Goal: Transaction & Acquisition: Purchase product/service

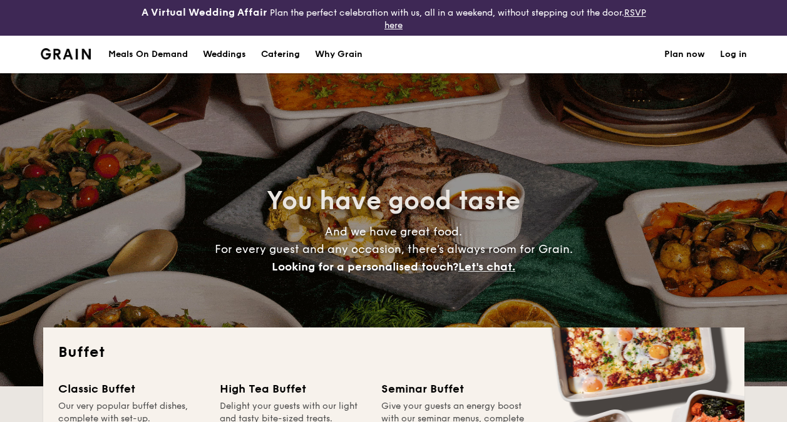
select select
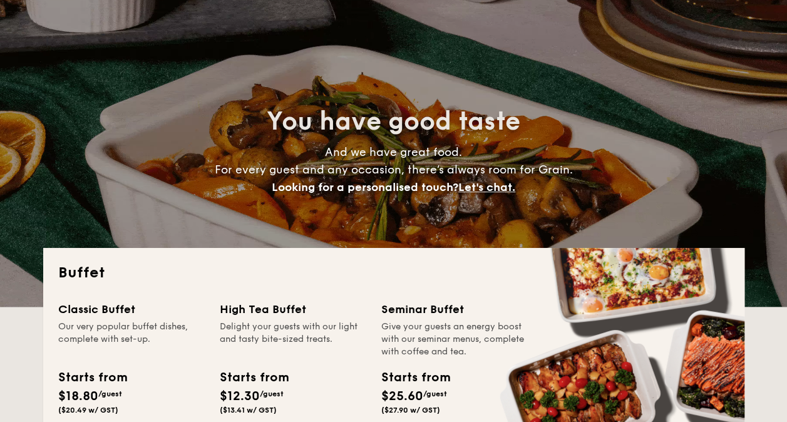
scroll to position [125, 0]
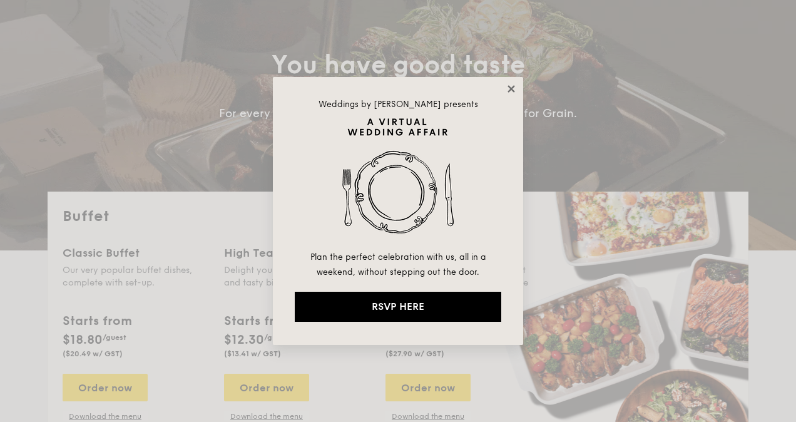
click at [508, 90] on icon at bounding box center [511, 88] width 11 height 11
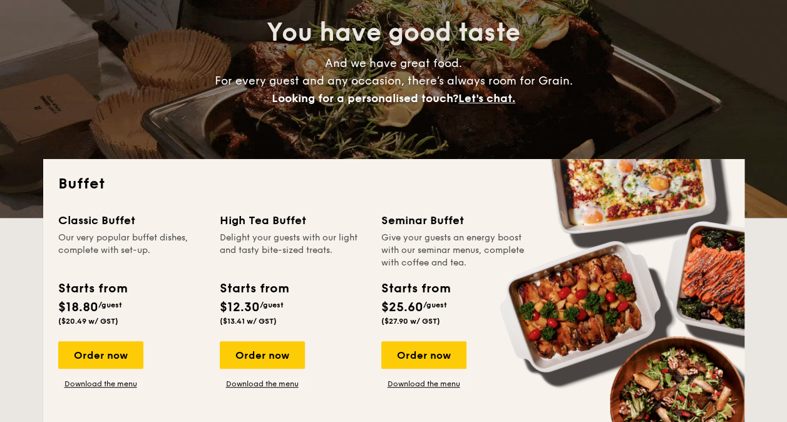
scroll to position [188, 0]
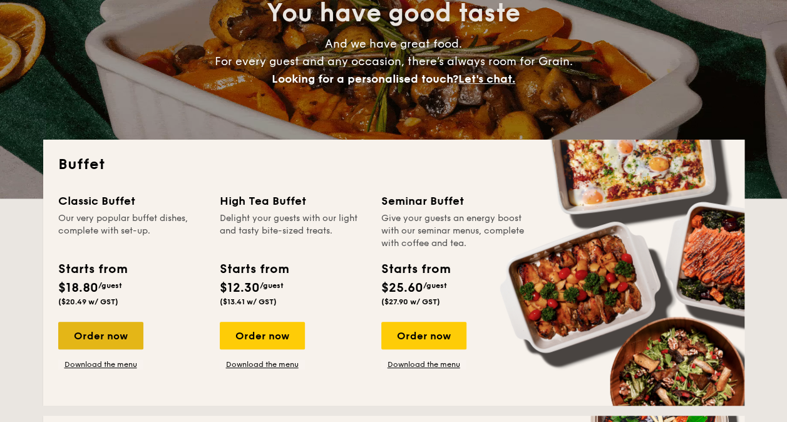
click at [118, 331] on div "Order now" at bounding box center [100, 336] width 85 height 28
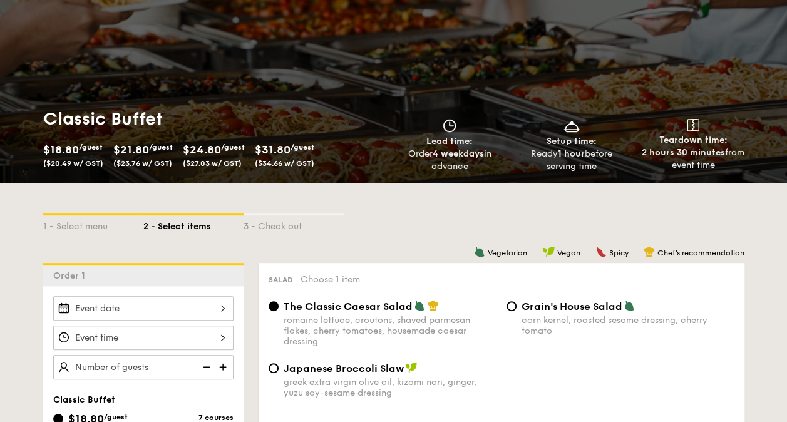
scroll to position [188, 0]
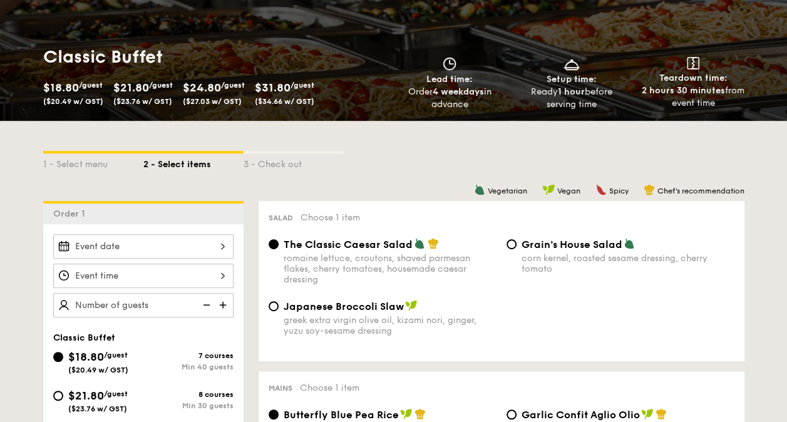
click at [144, 250] on div "2025 Sep [DATE] Tue Wed Thu Fri Sat Sun 1 2 3 4 5 6 7 8 9 10 11 12 13 14 15 16 …" at bounding box center [143, 246] width 180 height 24
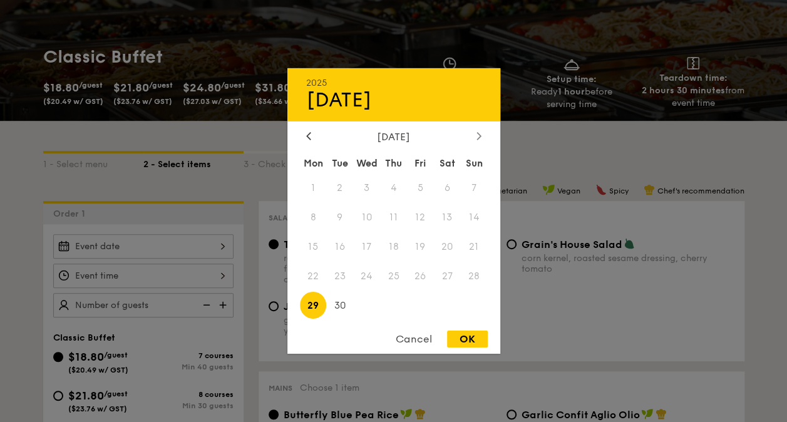
click at [476, 135] on div at bounding box center [478, 137] width 11 height 12
click at [427, 239] on span "17" at bounding box center [420, 247] width 27 height 27
click at [474, 341] on div "OK" at bounding box center [467, 339] width 41 height 17
type input "[DATE]"
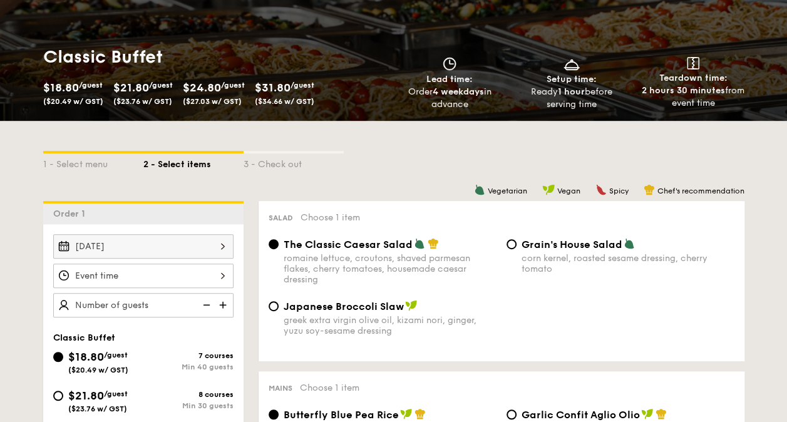
click at [179, 277] on div at bounding box center [143, 276] width 180 height 24
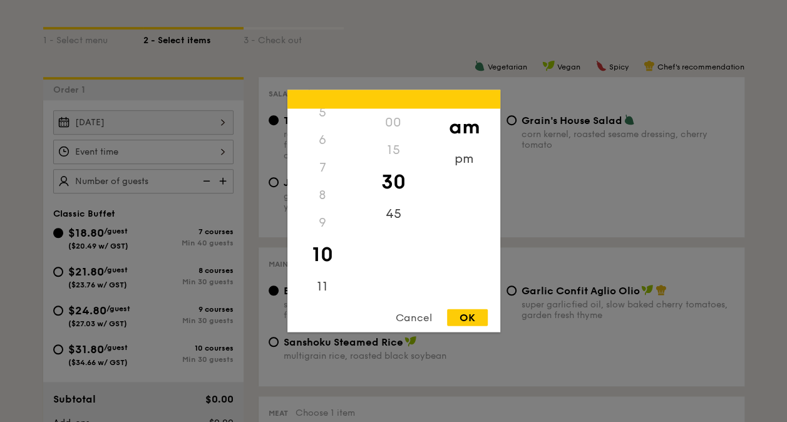
scroll to position [313, 0]
drag, startPoint x: 322, startPoint y: 223, endPoint x: 323, endPoint y: 173, distance: 50.1
click at [323, 173] on div "12 1 2 3 4 5 6 7 8 9 10 11" at bounding box center [322, 204] width 71 height 191
drag, startPoint x: 323, startPoint y: 173, endPoint x: 467, endPoint y: 160, distance: 144.6
click at [467, 160] on div "pm" at bounding box center [464, 163] width 71 height 36
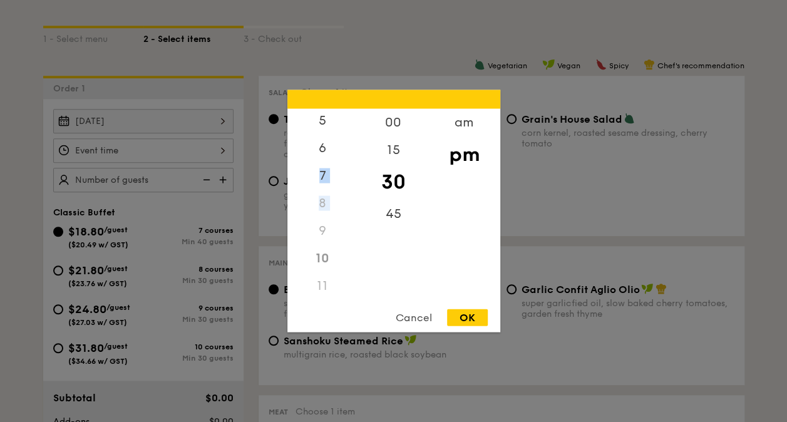
scroll to position [139, 0]
drag, startPoint x: 321, startPoint y: 170, endPoint x: 333, endPoint y: 277, distance: 108.4
click at [333, 277] on div "12 1 2 3 4 5 6 7 8 9 10 11" at bounding box center [322, 204] width 71 height 191
drag, startPoint x: 333, startPoint y: 277, endPoint x: 321, endPoint y: 250, distance: 29.7
click at [321, 250] on div "10" at bounding box center [322, 259] width 71 height 28
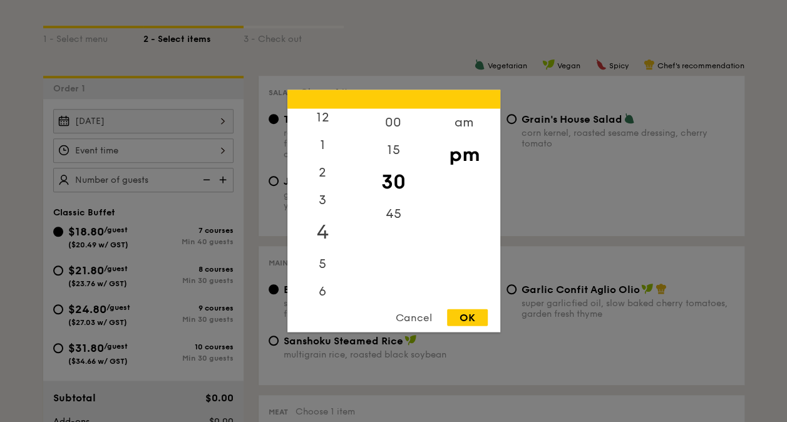
scroll to position [0, 0]
click at [318, 118] on div "12" at bounding box center [322, 127] width 71 height 36
click at [410, 123] on div "00" at bounding box center [393, 127] width 71 height 36
click at [473, 314] on div "OK" at bounding box center [467, 317] width 41 height 17
type input "12:00PM"
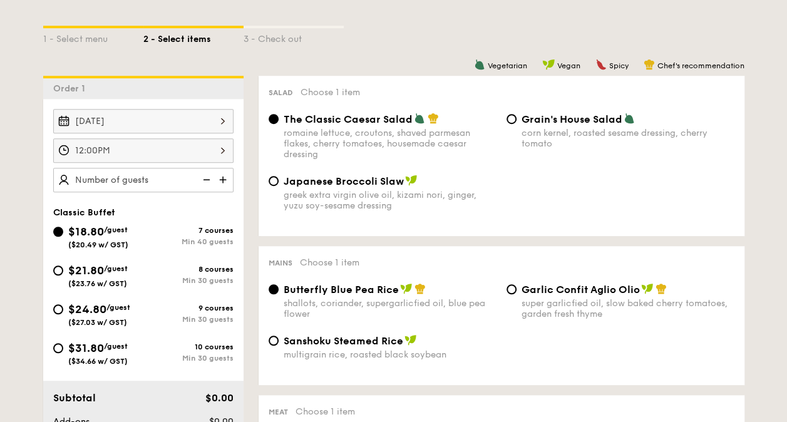
click at [222, 177] on img at bounding box center [224, 180] width 19 height 24
click at [207, 178] on img at bounding box center [205, 180] width 19 height 24
type input "40 guests"
click at [207, 178] on img at bounding box center [205, 180] width 19 height 24
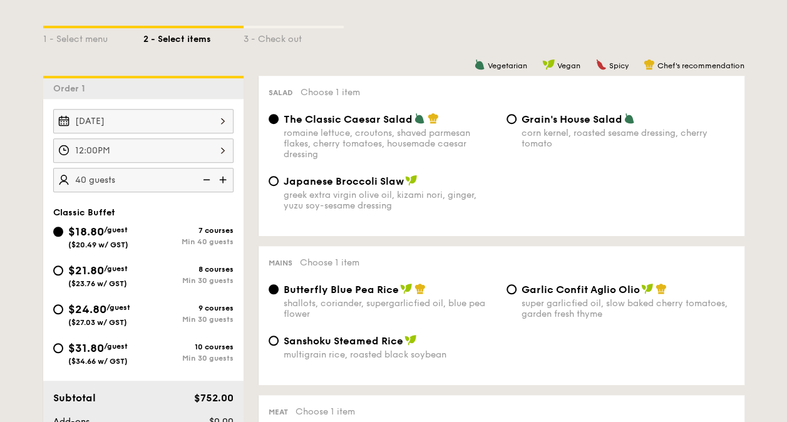
click at [207, 178] on img at bounding box center [205, 180] width 19 height 24
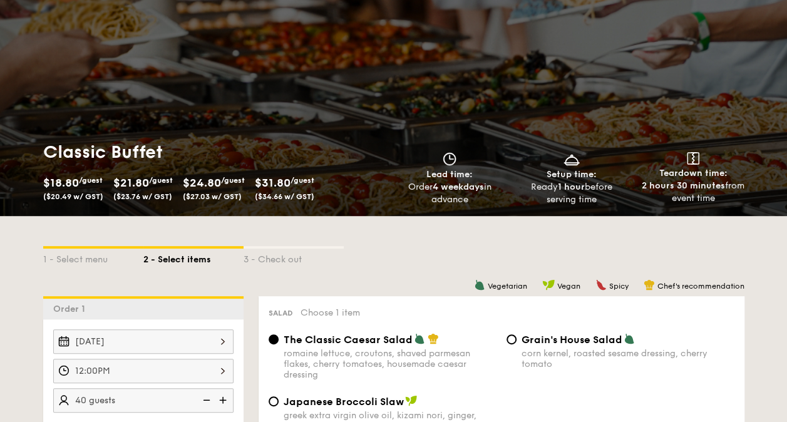
scroll to position [250, 0]
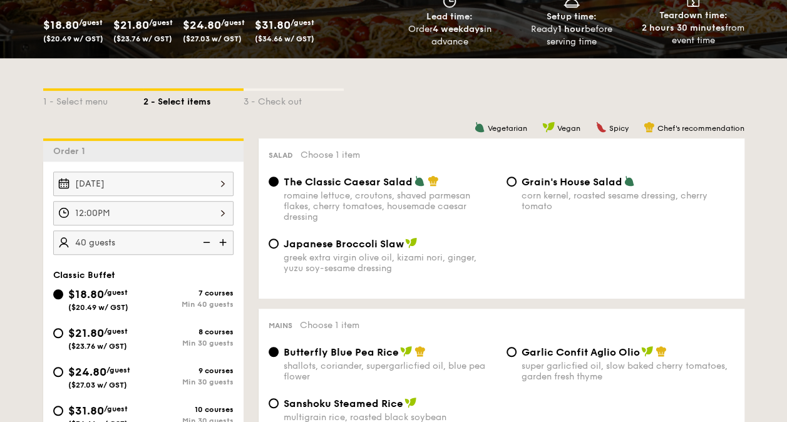
click at [198, 240] on img at bounding box center [205, 242] width 19 height 24
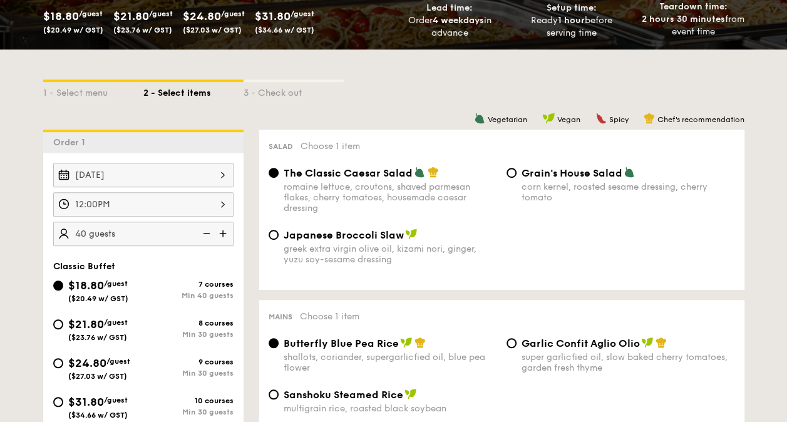
scroll to position [313, 0]
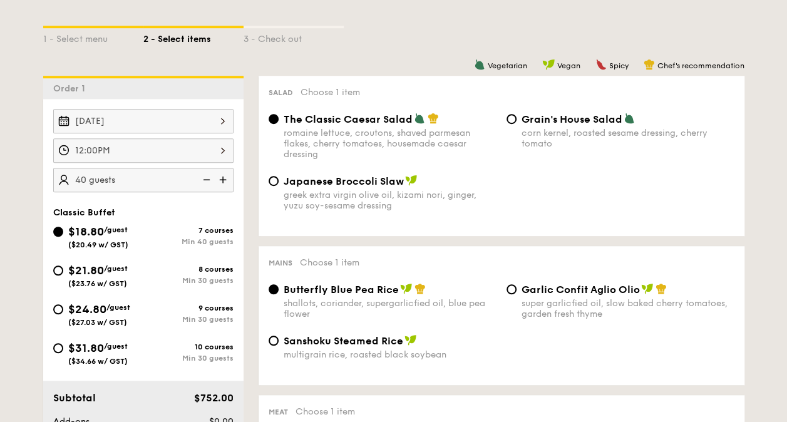
click at [115, 264] on span "/guest" at bounding box center [116, 268] width 24 height 9
click at [63, 265] on input "$21.80 /guest ($23.76 w/ GST) 8 courses Min 30 guests" at bounding box center [58, 270] width 10 height 10
radio input "true"
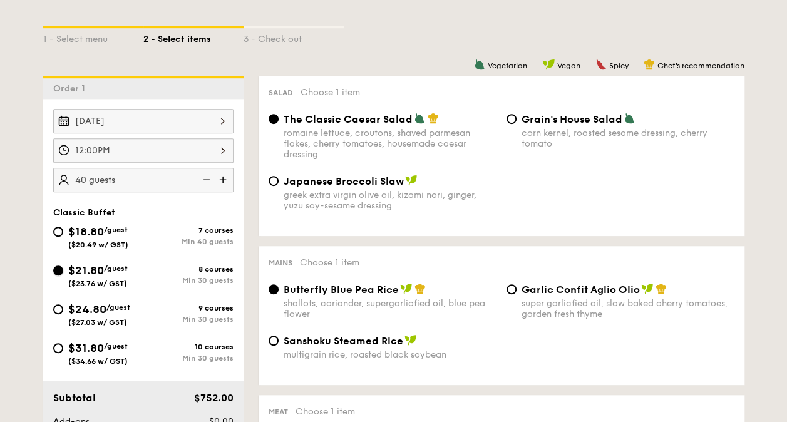
radio input "true"
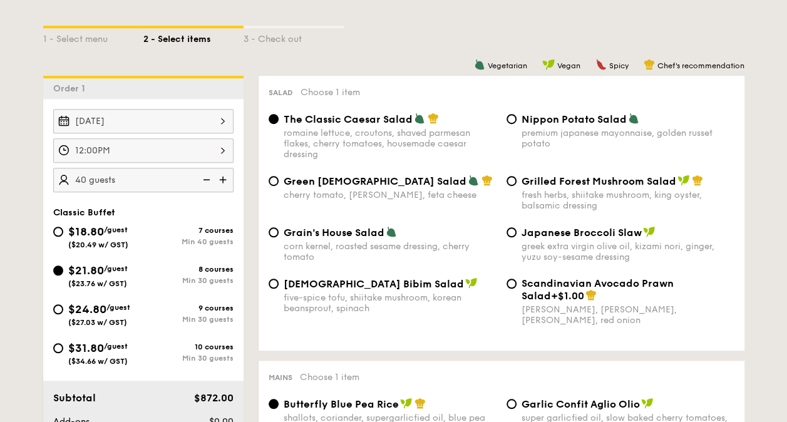
click at [200, 181] on img at bounding box center [205, 180] width 19 height 24
click at [207, 177] on img at bounding box center [205, 180] width 19 height 24
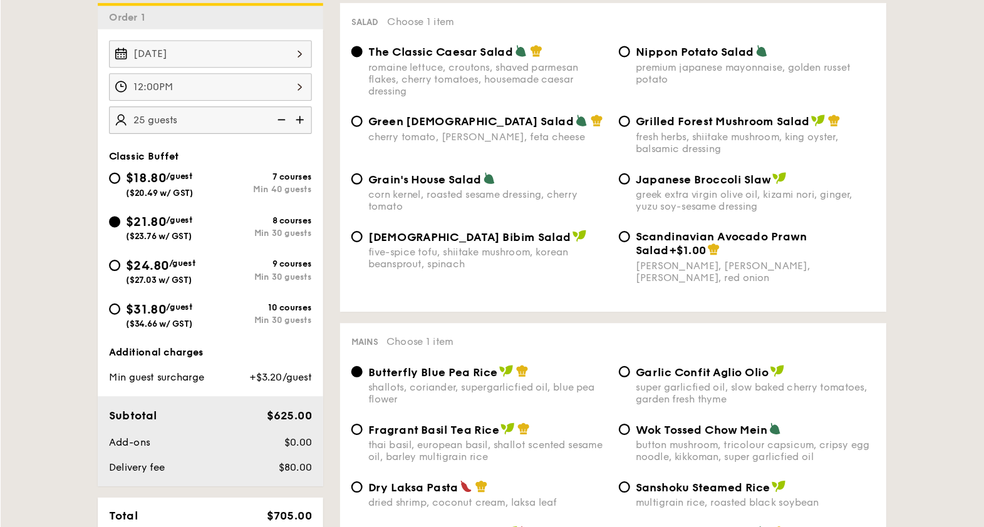
scroll to position [376, 0]
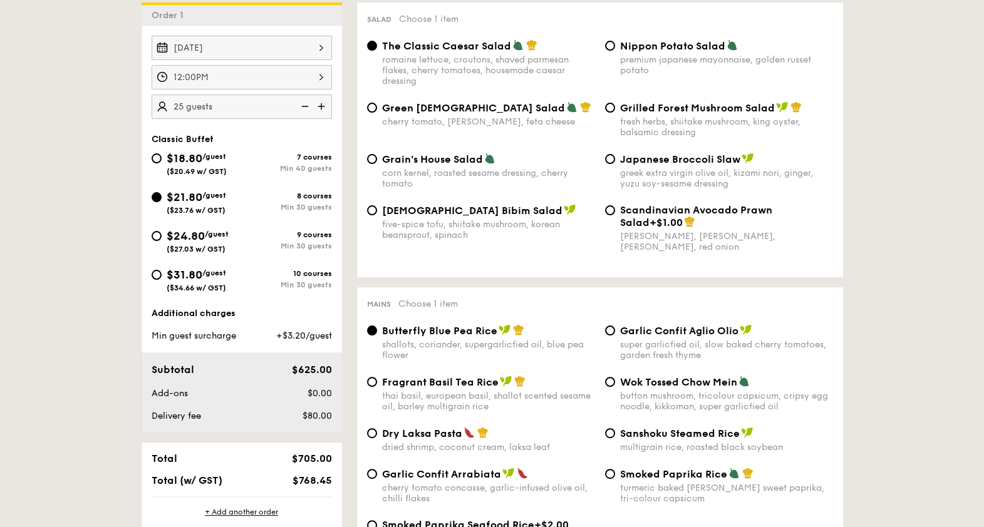
drag, startPoint x: 725, startPoint y: 0, endPoint x: 50, endPoint y: 262, distance: 724.2
click at [305, 106] on img at bounding box center [303, 107] width 19 height 24
type input "20 guests"
click at [165, 232] on div "$24.80 /guest ($27.03 w/ GST)" at bounding box center [197, 240] width 90 height 26
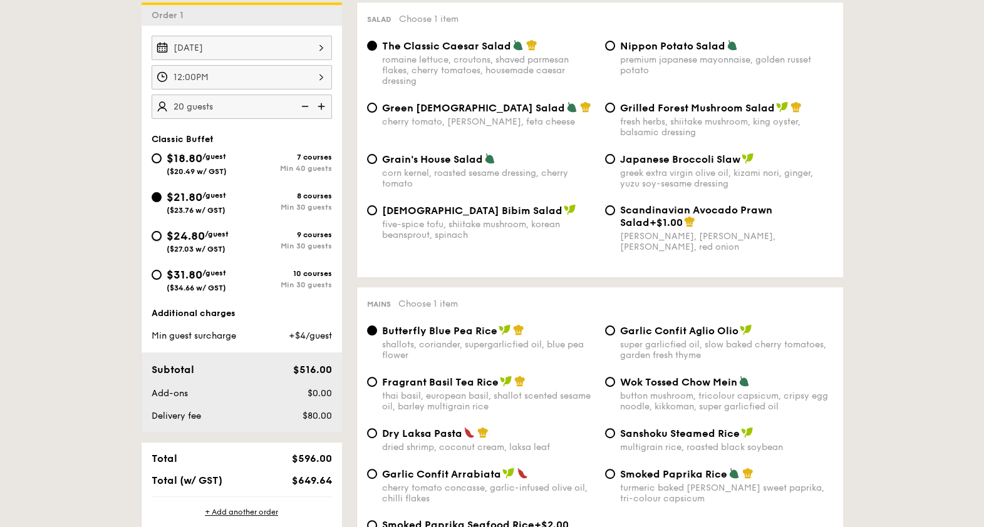
click at [162, 232] on input "$24.80 /guest ($27.03 w/ GST) 9 courses Min 30 guests" at bounding box center [157, 236] width 10 height 10
radio input "true"
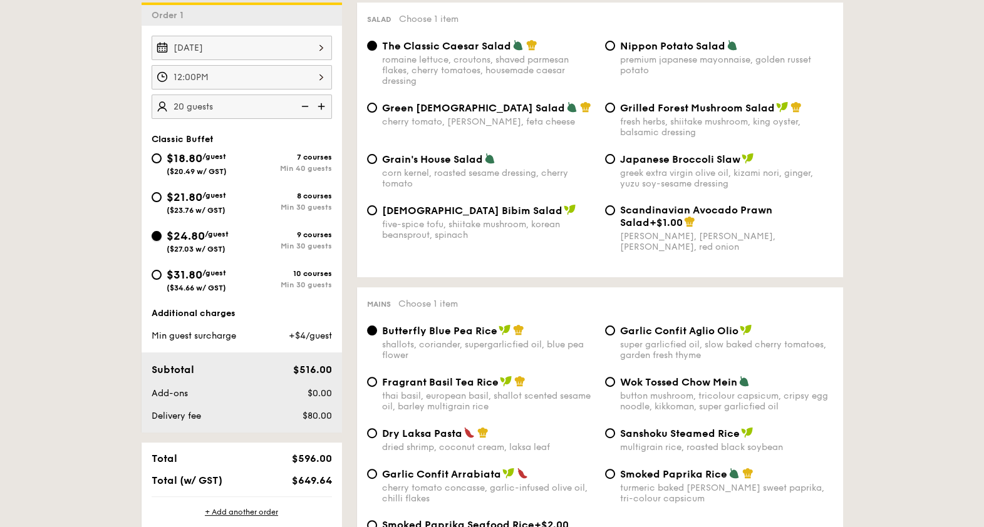
radio input "true"
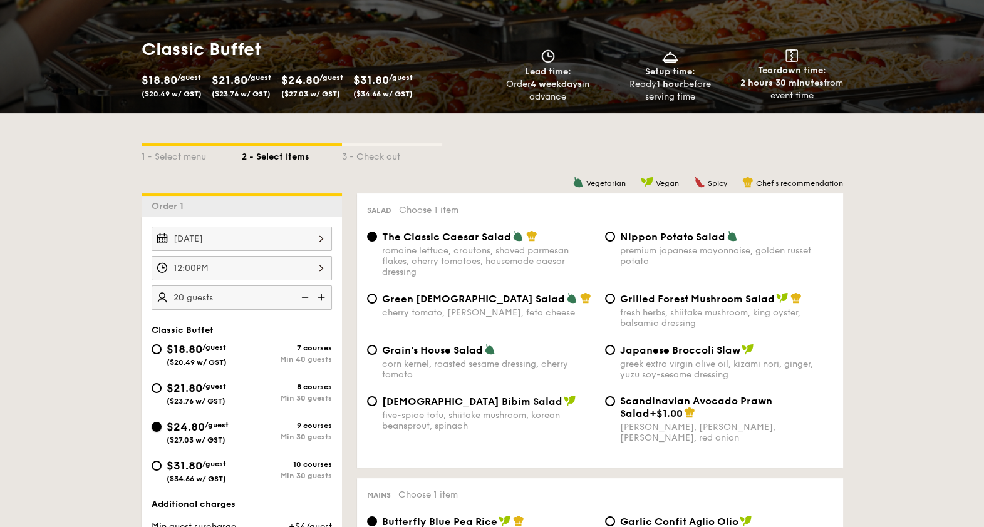
scroll to position [62, 0]
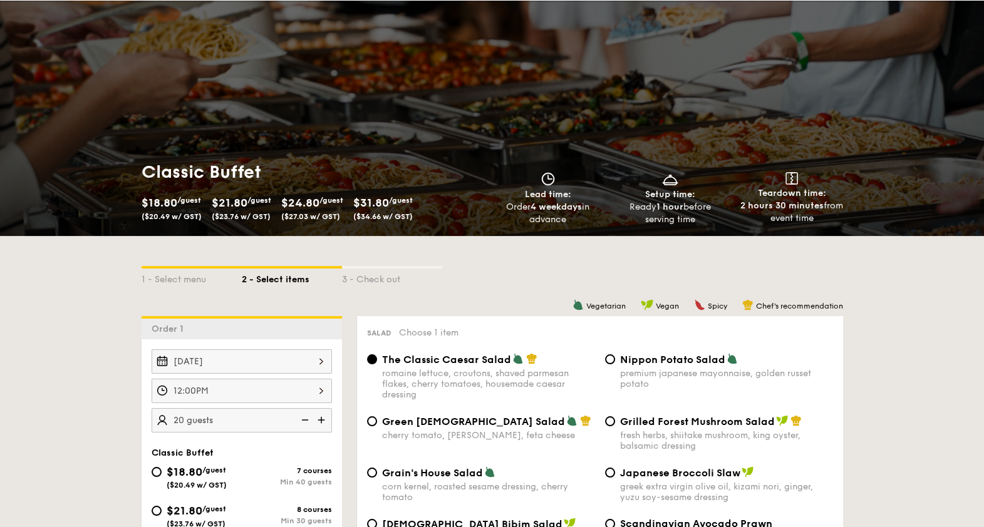
click at [243, 367] on div "[DATE]" at bounding box center [242, 361] width 180 height 24
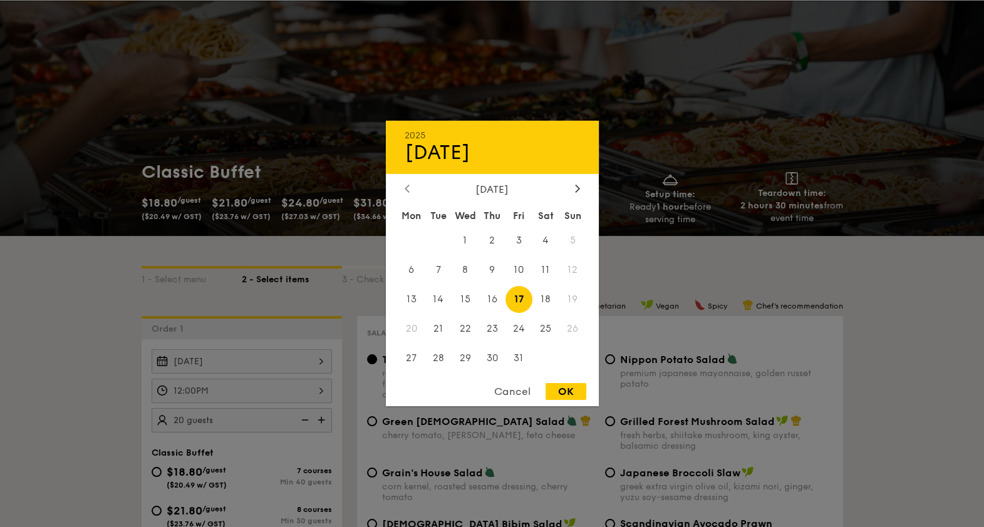
click at [405, 188] on icon at bounding box center [406, 188] width 5 height 8
click at [577, 195] on div at bounding box center [577, 189] width 11 height 12
click at [322, 82] on div at bounding box center [492, 263] width 984 height 527
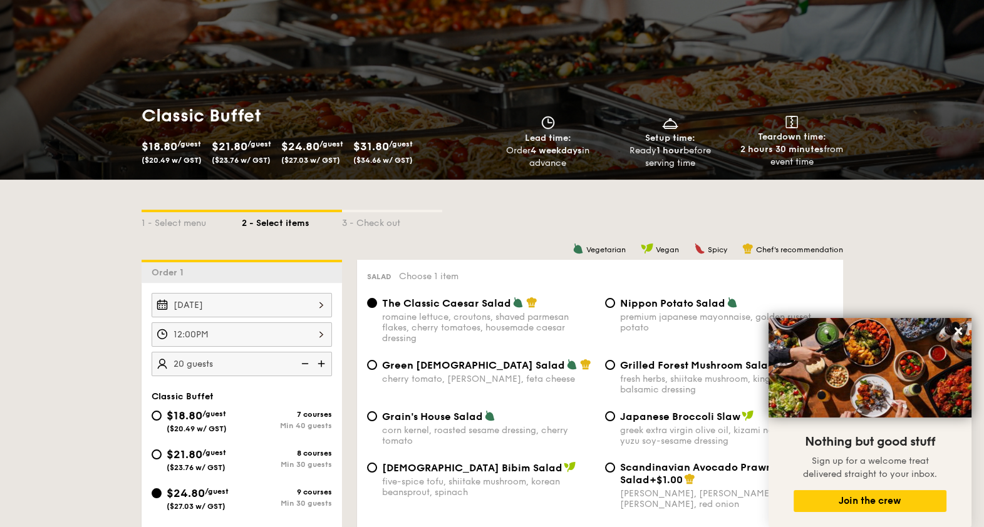
scroll to position [235, 0]
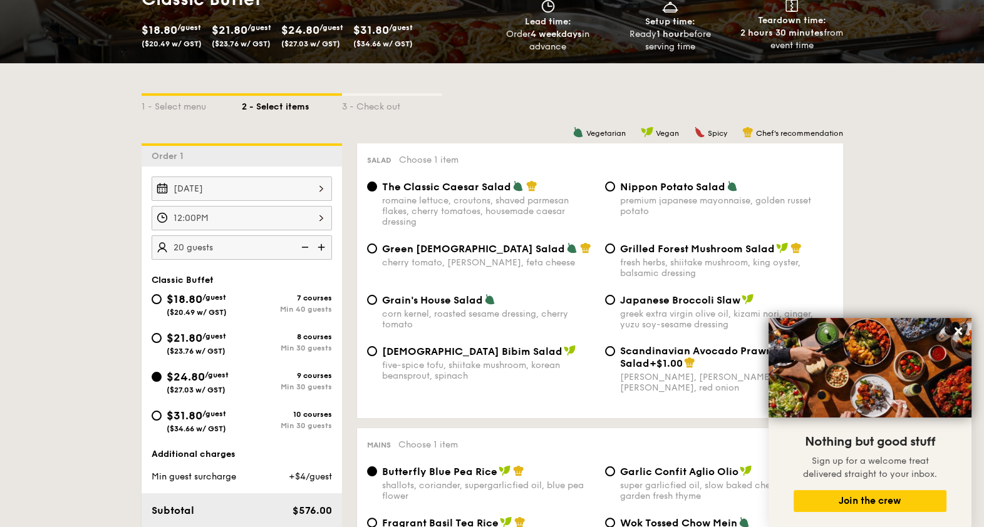
click at [185, 343] on div "$21.80 /guest ($23.76 w/ GST)" at bounding box center [196, 342] width 59 height 26
click at [162, 343] on input "$21.80 /guest ($23.76 w/ GST) 8 courses Min 30 guests" at bounding box center [157, 338] width 10 height 10
radio input "true"
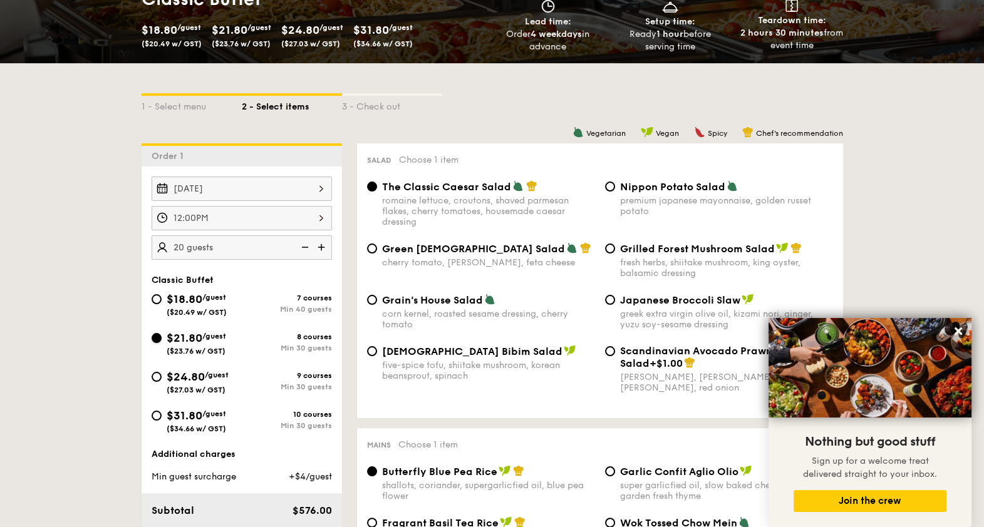
radio input "true"
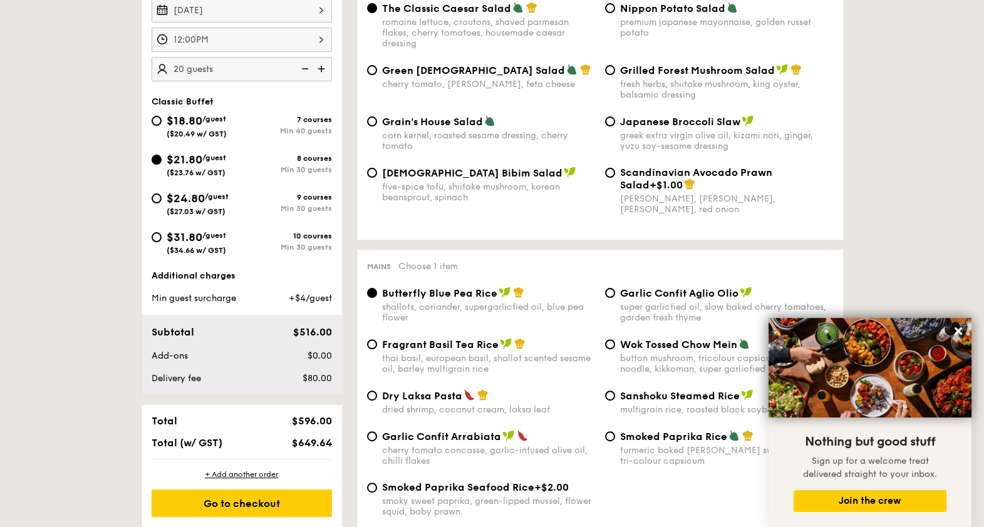
scroll to position [547, 0]
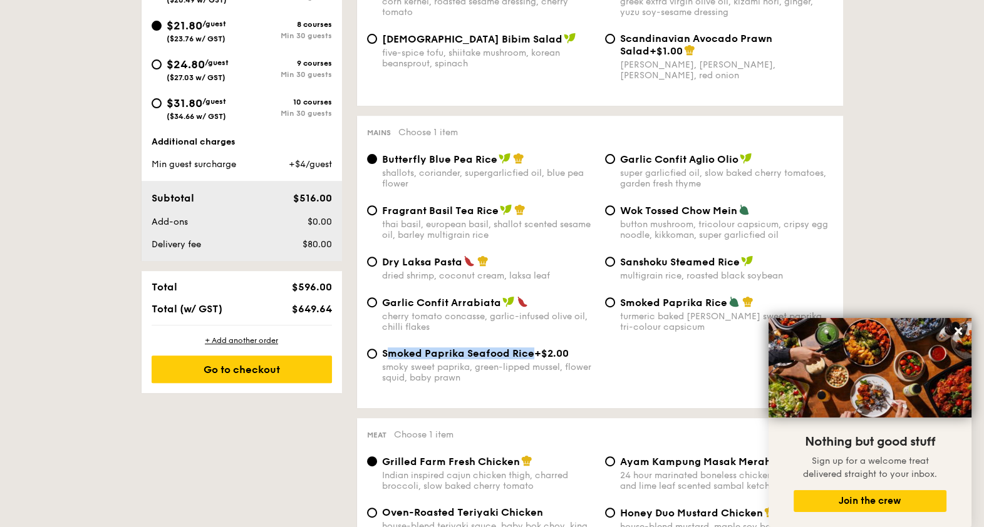
drag, startPoint x: 384, startPoint y: 350, endPoint x: 530, endPoint y: 351, distance: 145.3
click at [530, 351] on span "Smoked Paprika Seafood Rice" at bounding box center [458, 354] width 152 height 12
copy span "moked Paprika Seafood Rice"
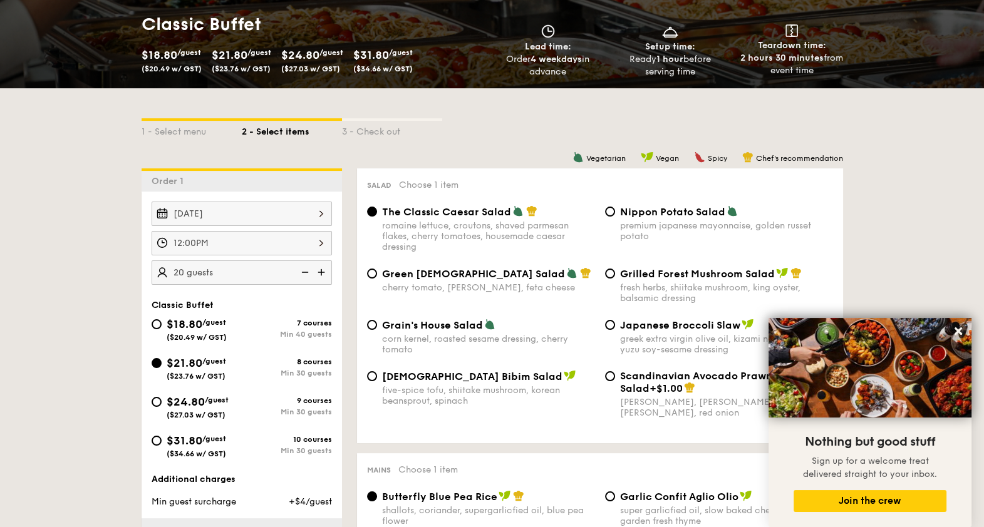
scroll to position [235, 0]
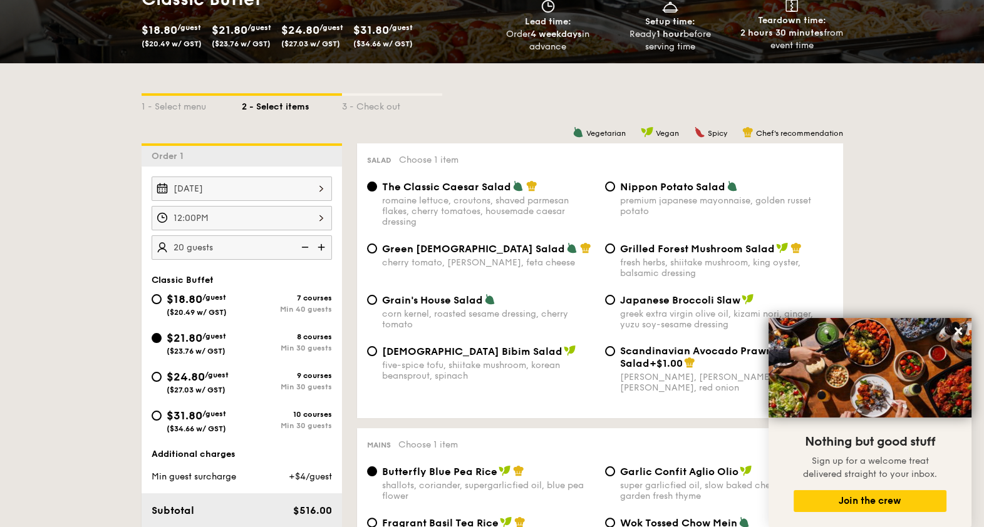
click at [653, 192] on span "Nippon Potato Salad" at bounding box center [672, 187] width 105 height 12
click at [615, 192] on input "Nippon Potato Salad premium japanese mayonnaise, golden russet potato" at bounding box center [610, 187] width 10 height 10
radio input "true"
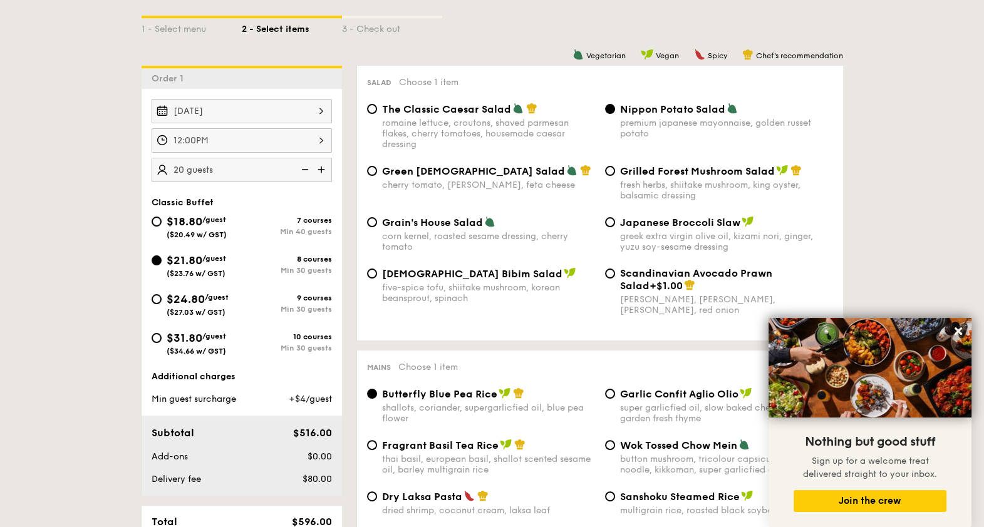
click at [459, 282] on div "five-spice tofu, shiitake mushroom, korean beansprout, spinach" at bounding box center [488, 292] width 213 height 21
click at [377, 279] on input "Korean Bibim Salad five-spice tofu, shiitake mushroom, korean beansprout, spina…" at bounding box center [372, 274] width 10 height 10
radio input "true"
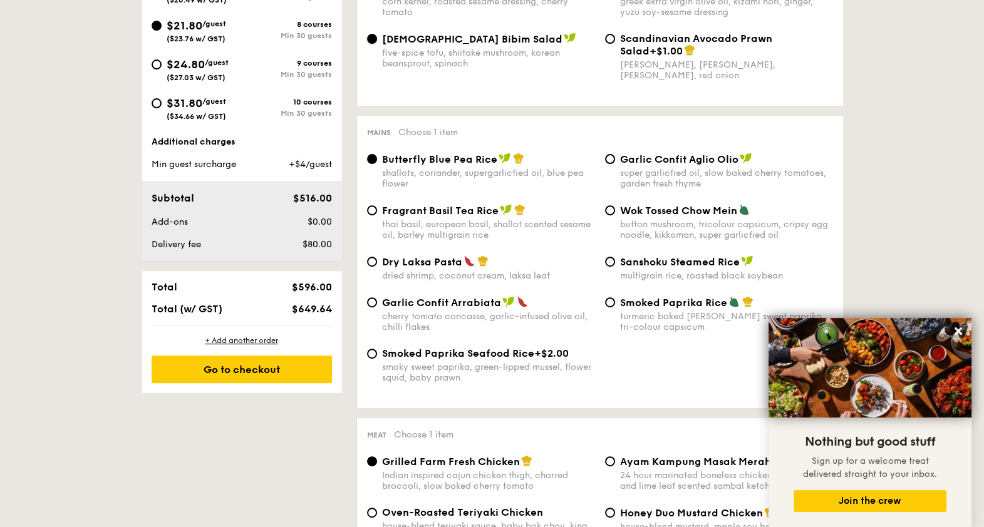
scroll to position [626, 0]
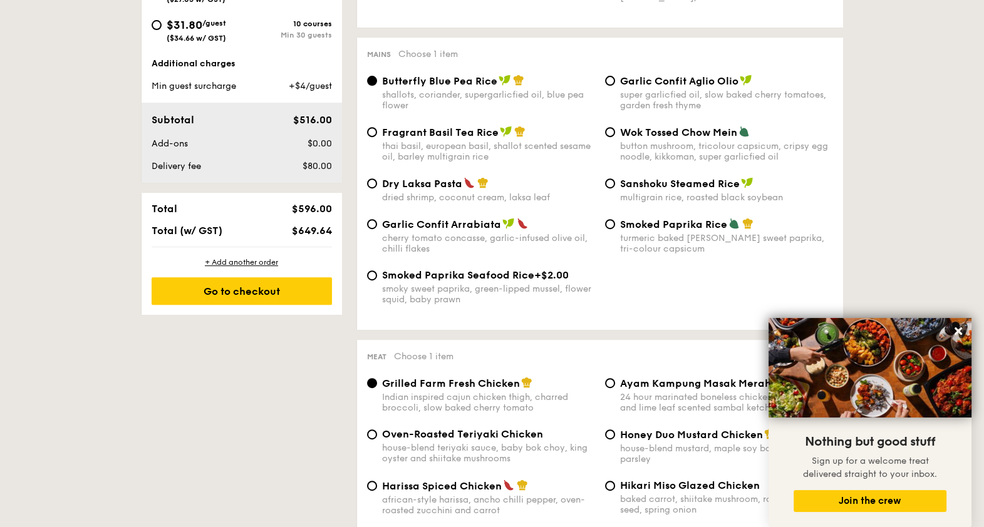
click at [642, 233] on div "turmeric baked [PERSON_NAME] sweet paprika, tri-colour capsicum" at bounding box center [726, 243] width 213 height 21
click at [615, 229] on input "Smoked Paprika Rice turmeric baked [PERSON_NAME] sweet paprika, tri-colour caps…" at bounding box center [610, 224] width 10 height 10
radio input "true"
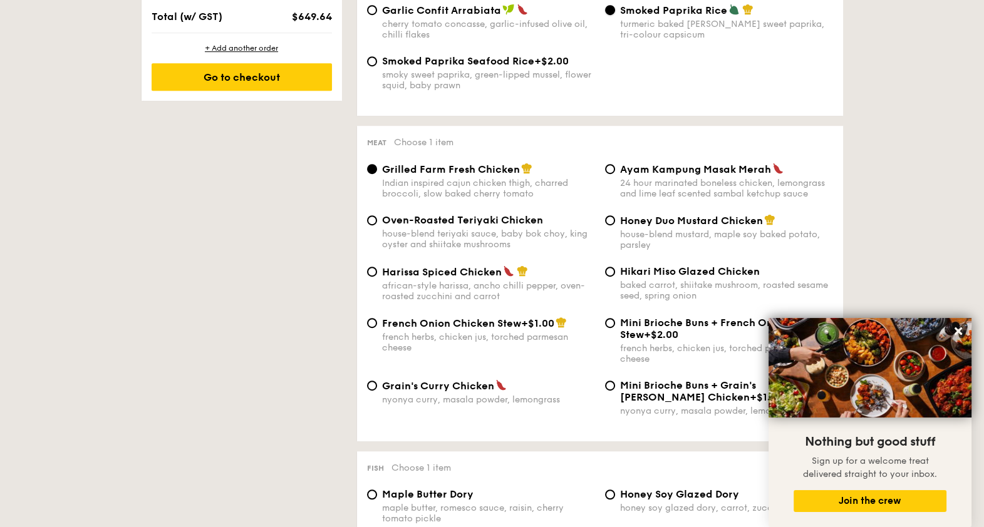
scroll to position [861, 0]
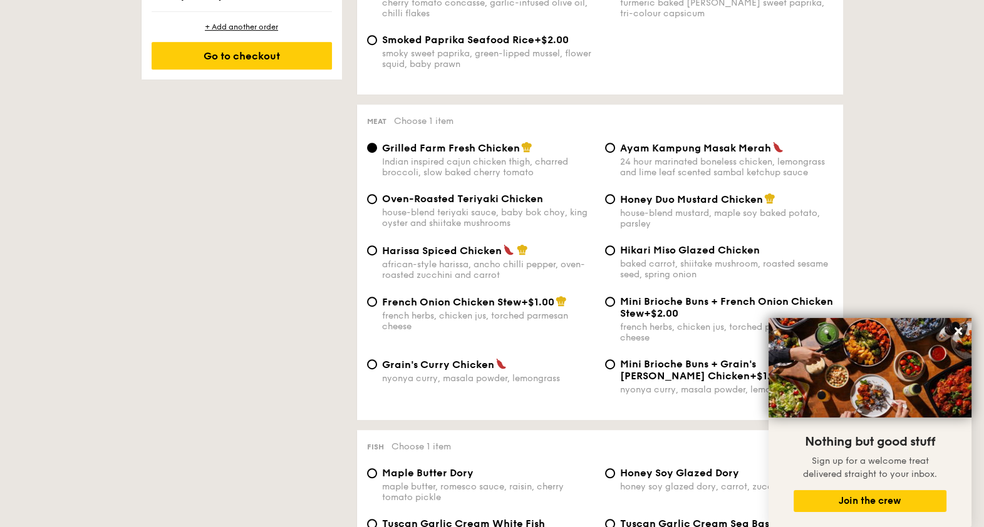
click at [441, 259] on div "african-style harissa, ancho chilli pepper, oven-roasted zucchini and carrot" at bounding box center [488, 269] width 213 height 21
click at [377, 255] on input "Harissa Spiced Chicken african-style harissa, ancho chilli pepper, oven-roasted…" at bounding box center [372, 250] width 10 height 10
radio input "true"
drag, startPoint x: 387, startPoint y: 244, endPoint x: 500, endPoint y: 249, distance: 112.8
click at [500, 249] on span "Harissa Spiced Chicken" at bounding box center [442, 251] width 120 height 12
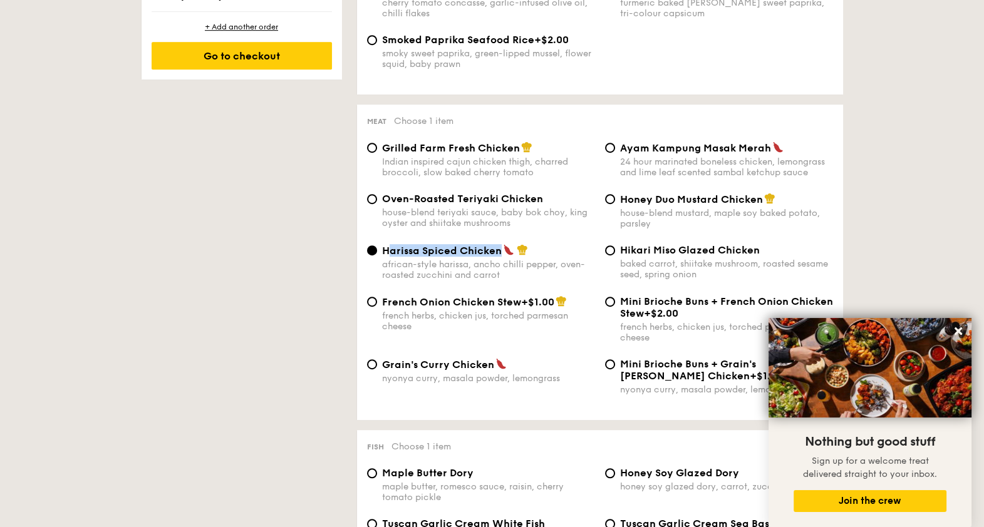
copy span "arissa Spiced Chicken"
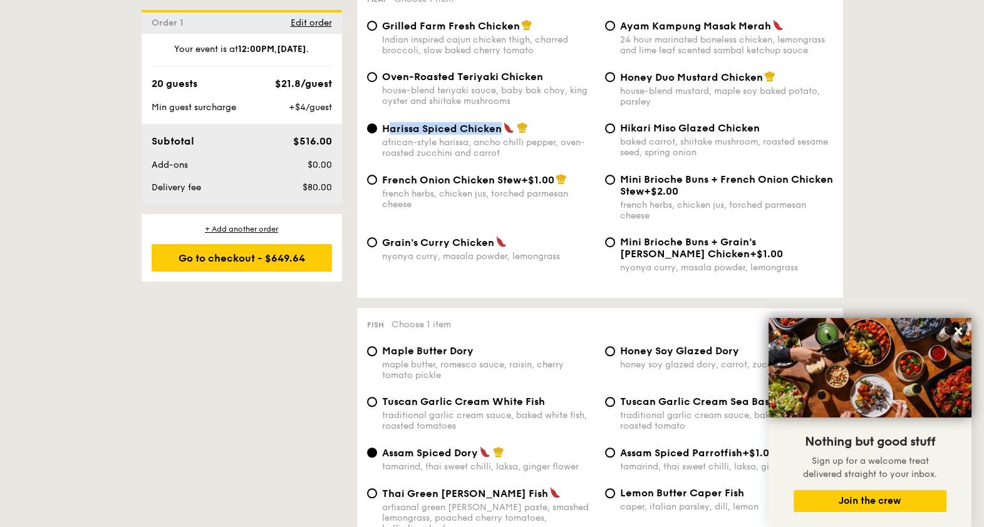
scroll to position [1017, 0]
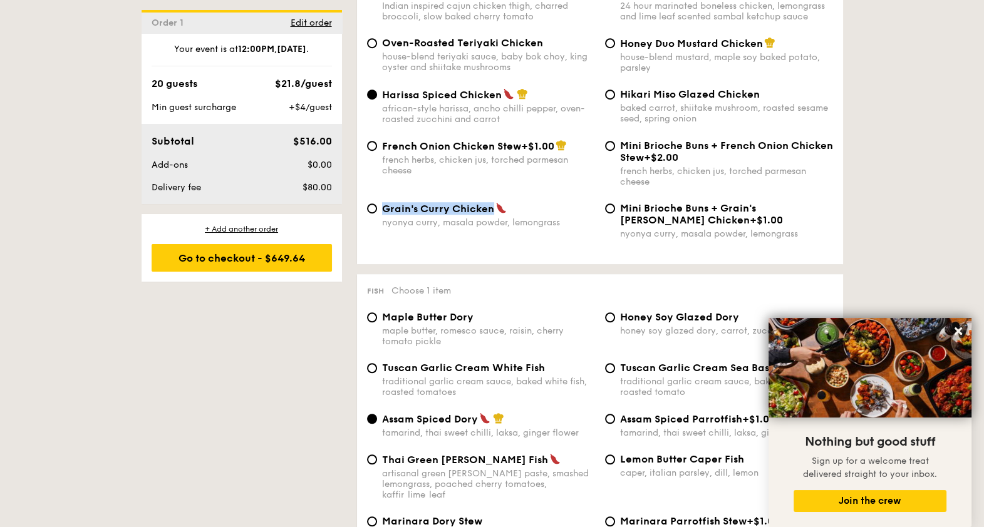
drag, startPoint x: 490, startPoint y: 204, endPoint x: 383, endPoint y: 201, distance: 106.5
click at [383, 203] on span "Grain's Curry Chicken" at bounding box center [438, 209] width 112 height 12
copy span "Grain's Curry Chicken"
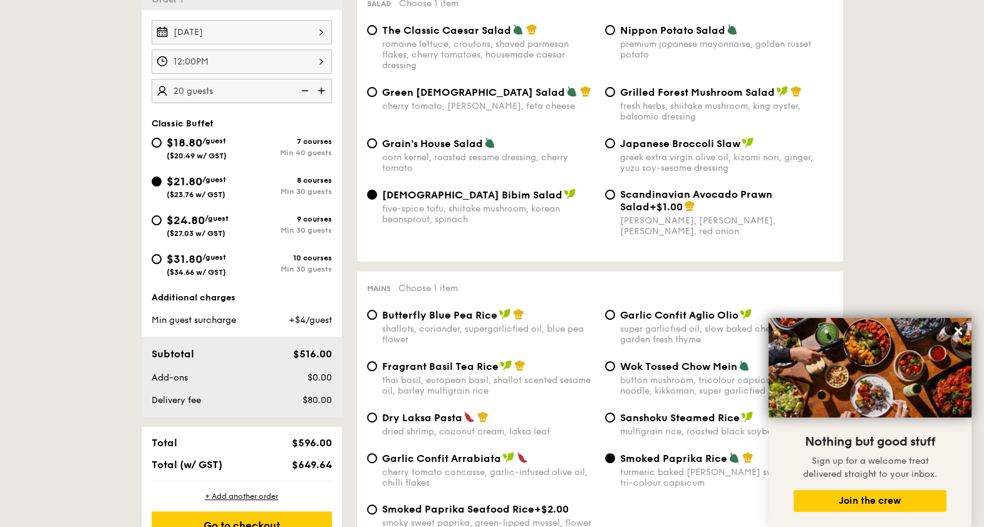
scroll to position [312, 0]
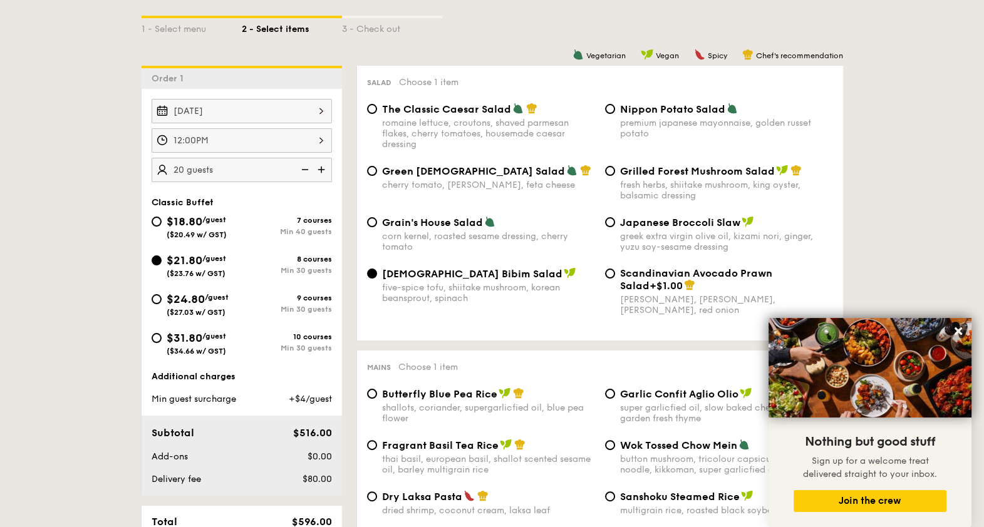
click at [674, 175] on span "Grilled Forest Mushroom Salad" at bounding box center [697, 171] width 155 height 12
click at [615, 175] on input "Grilled Forest Mushroom Salad fresh herbs, shiitake mushroom, king oyster, bals…" at bounding box center [610, 171] width 10 height 10
radio input "true"
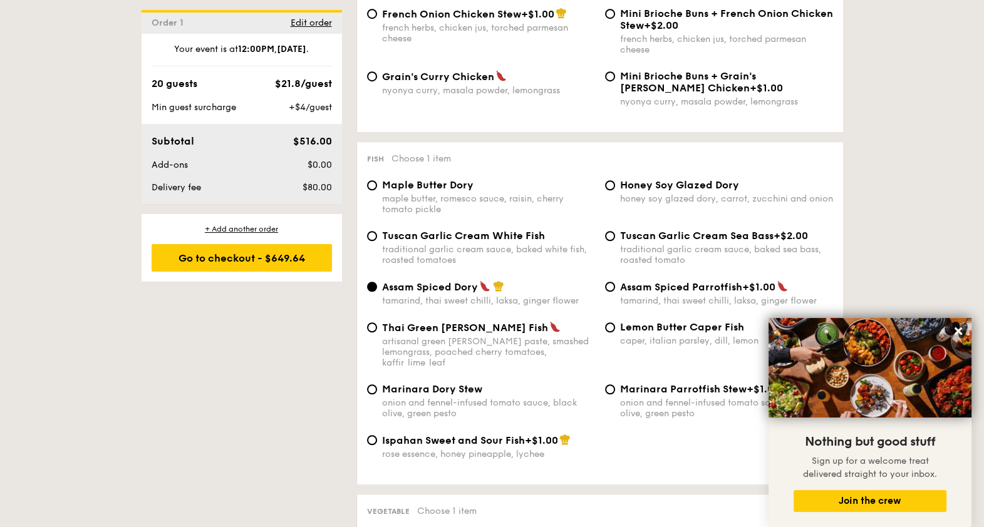
scroll to position [1173, 0]
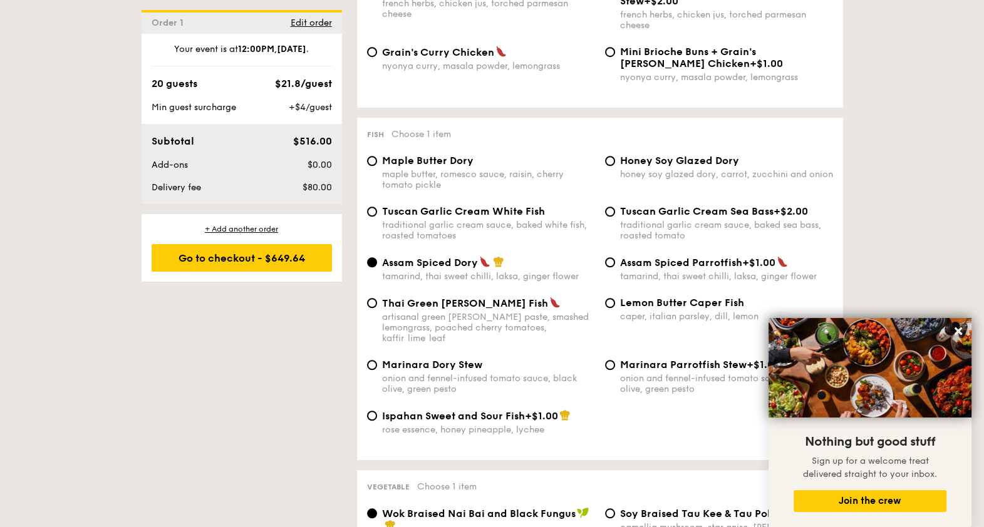
click at [669, 300] on span "Lemon Butter Caper Fish" at bounding box center [682, 303] width 124 height 12
click at [615, 300] on input "Lemon Butter Caper Fish caper, italian parsley, dill, lemon" at bounding box center [610, 303] width 10 height 10
radio input "true"
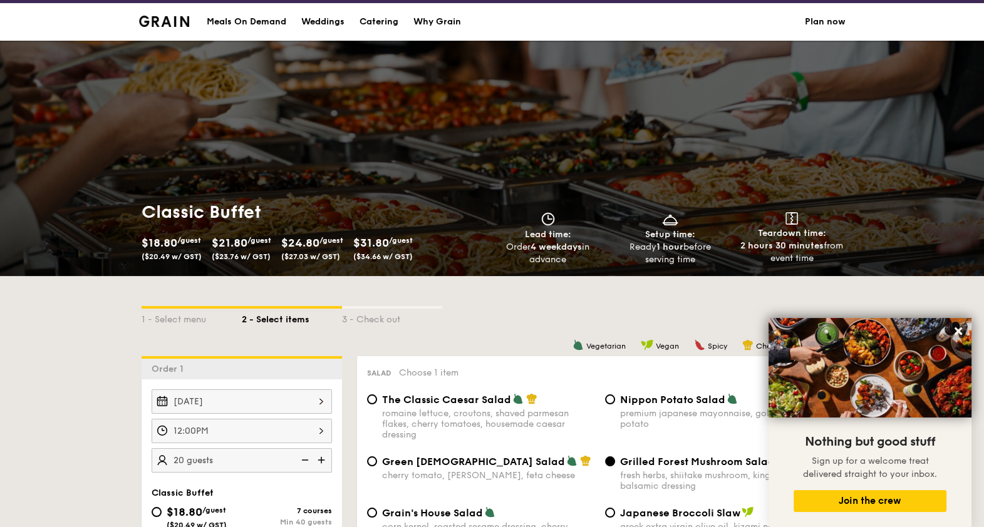
scroll to position [0, 0]
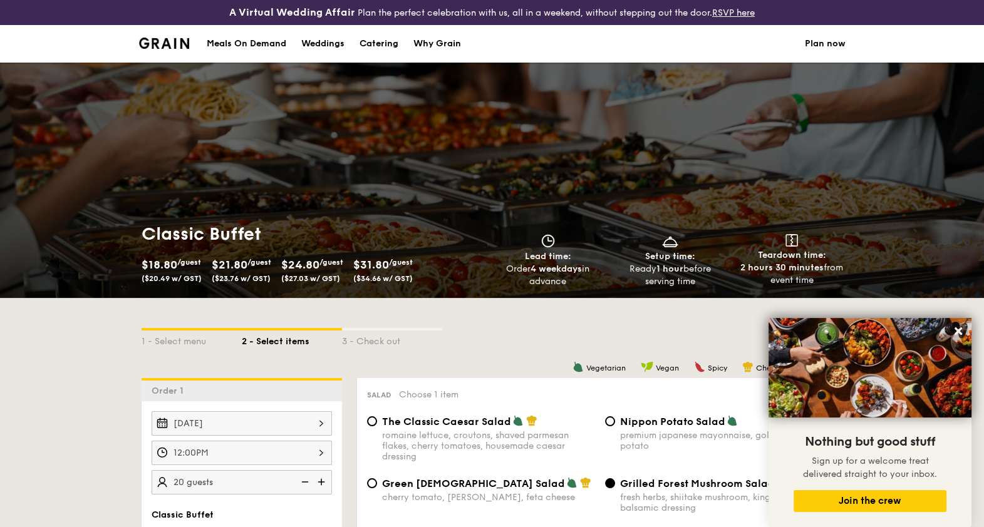
click at [373, 38] on div "Catering" at bounding box center [378, 44] width 39 height 38
select select
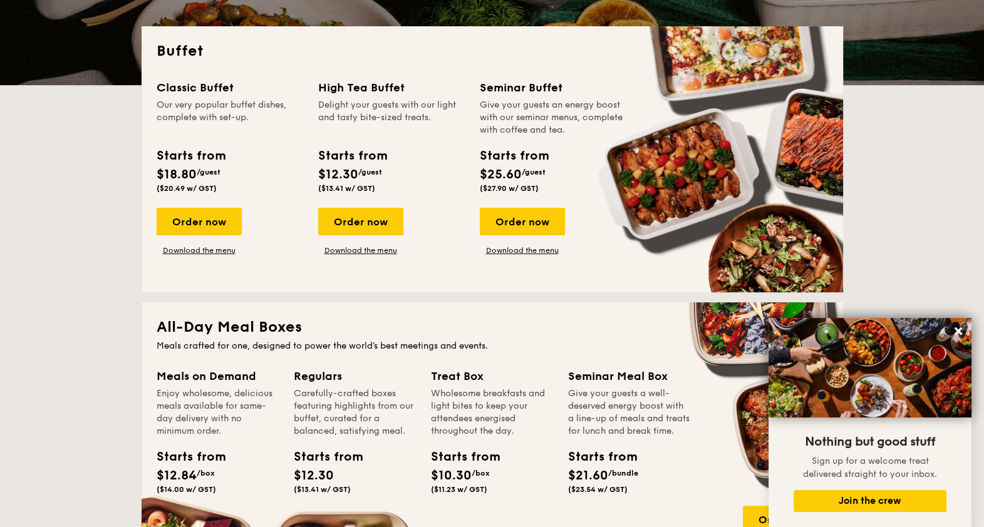
scroll to position [156, 0]
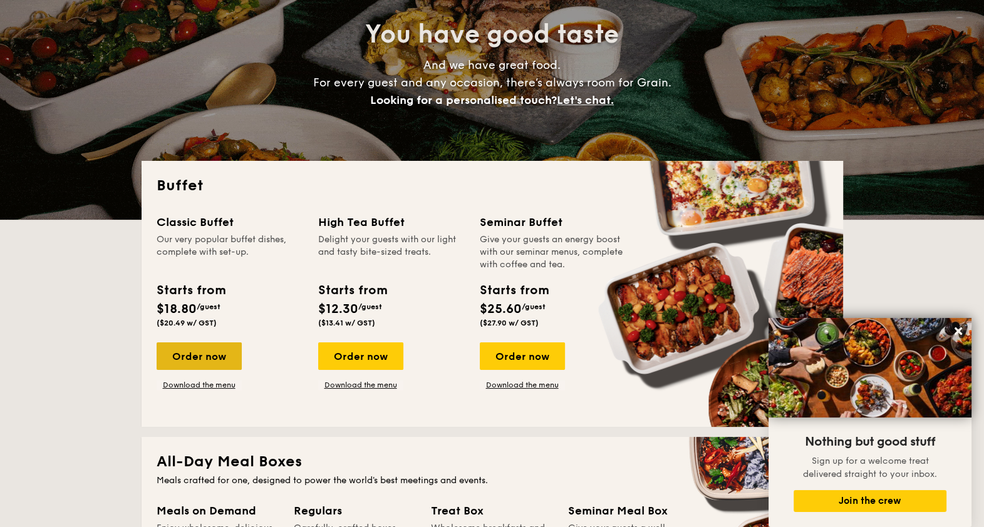
click at [220, 345] on div "Order now" at bounding box center [199, 357] width 85 height 28
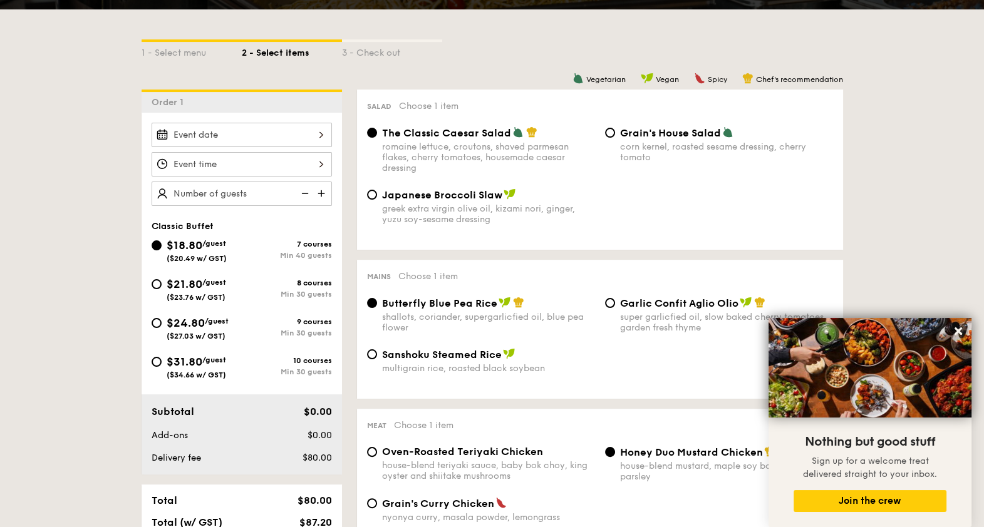
scroll to position [312, 0]
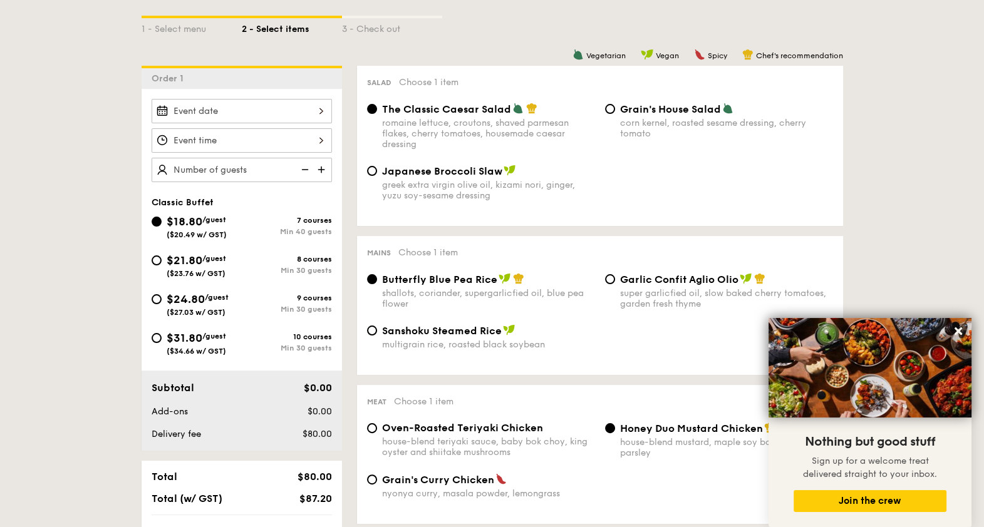
click at [180, 347] on span "($34.66 w/ GST)" at bounding box center [196, 351] width 59 height 9
click at [162, 343] on input "$31.80 /guest ($34.66 w/ GST) 10 courses Min 30 guests" at bounding box center [157, 338] width 10 height 10
radio input "true"
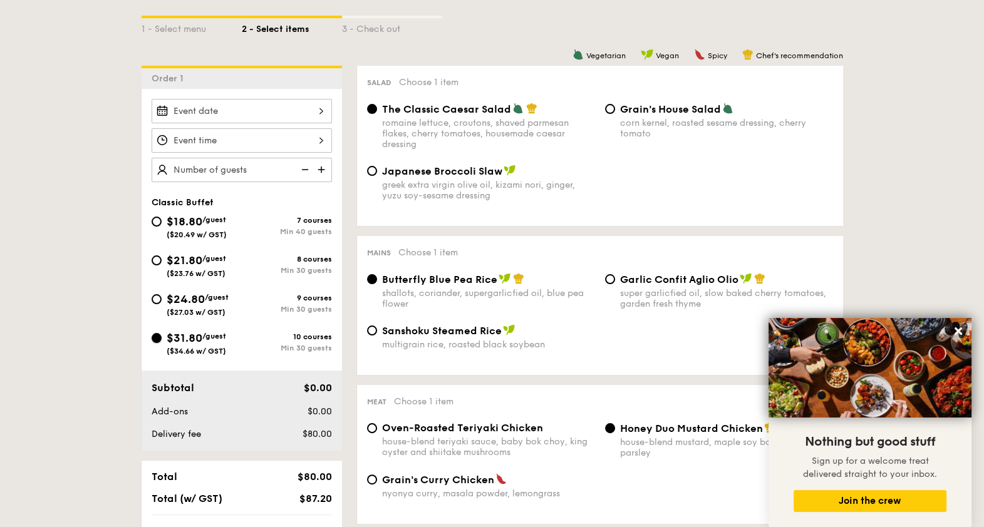
radio input "true"
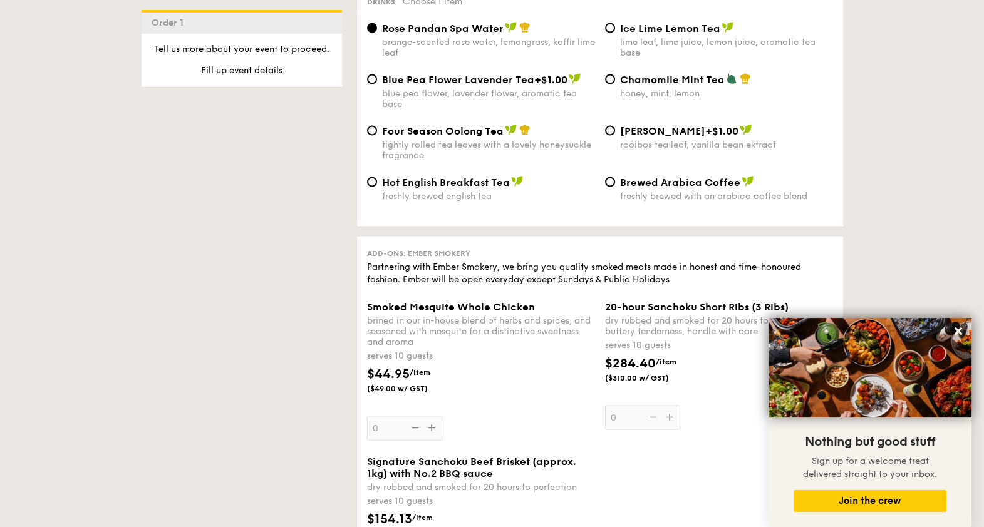
scroll to position [3209, 0]
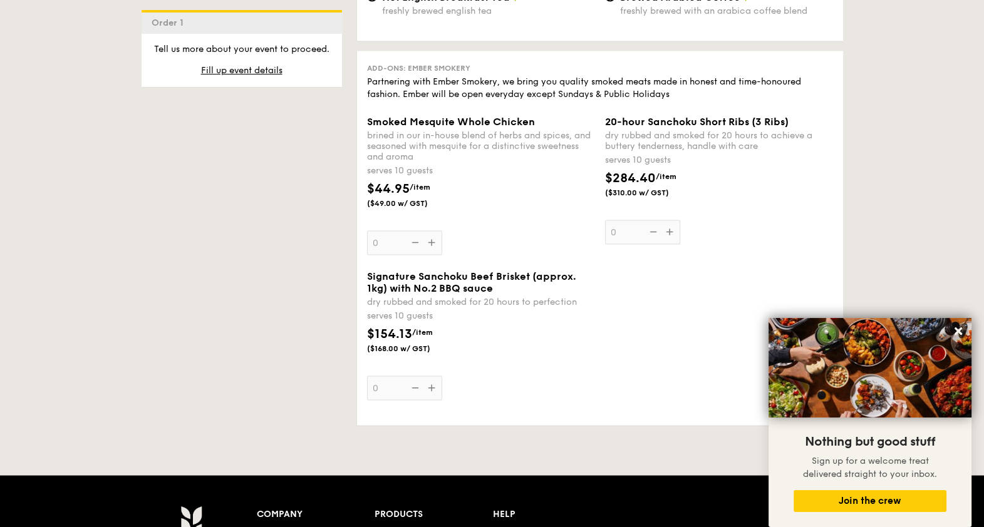
select select
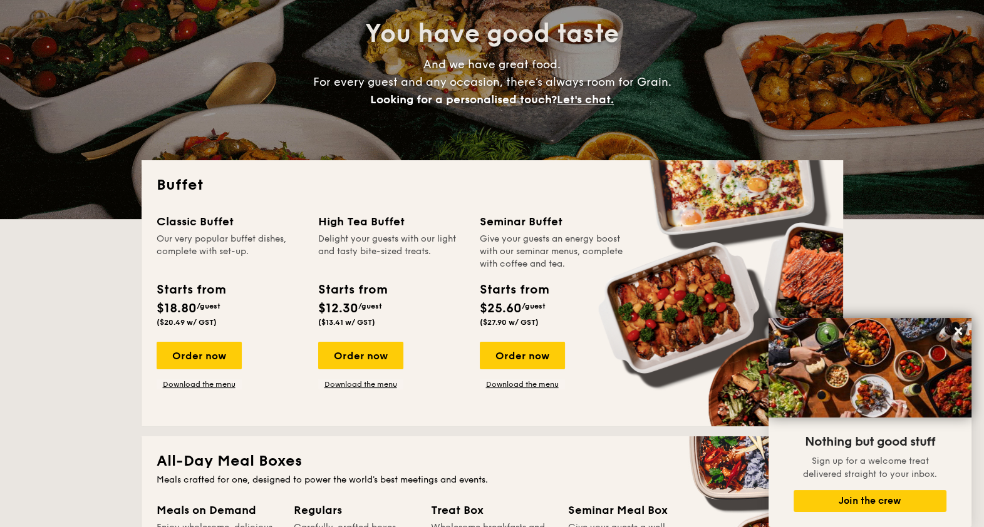
scroll to position [182, 0]
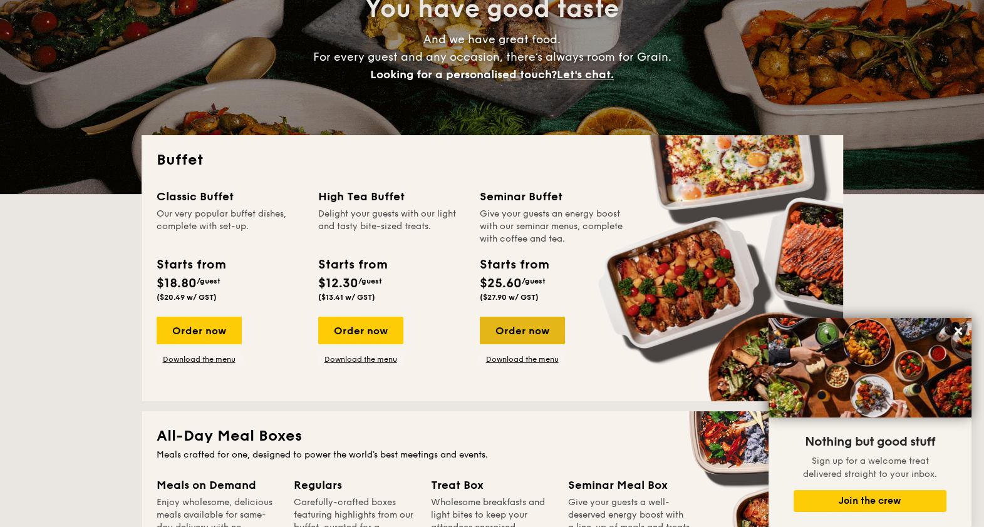
click at [545, 331] on div "Order now" at bounding box center [522, 331] width 85 height 28
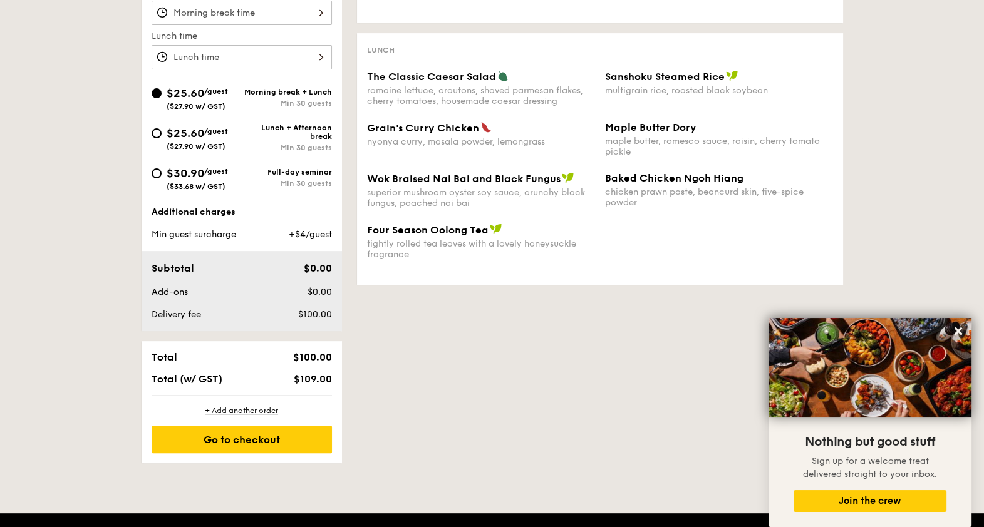
scroll to position [391, 0]
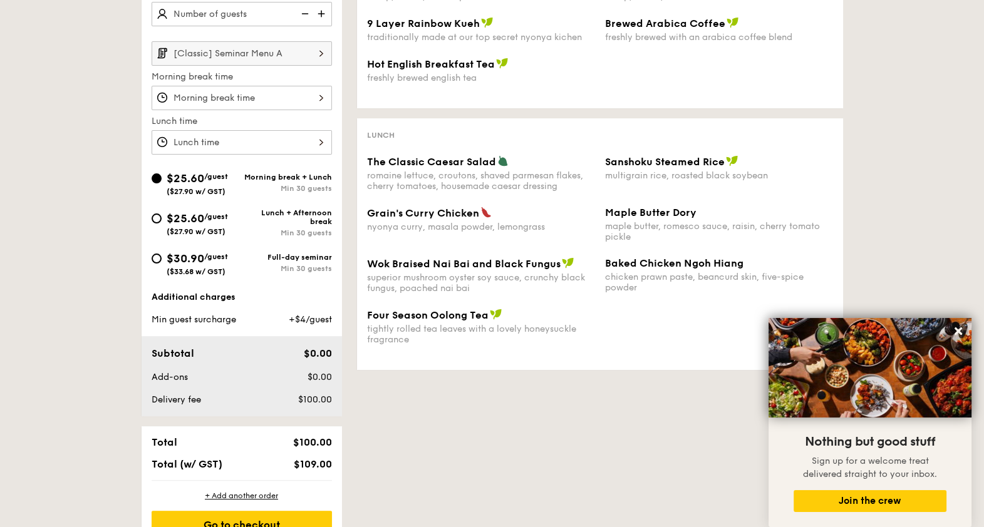
click at [213, 259] on div "$30.90 /guest ($33.68 w/ GST)" at bounding box center [197, 263] width 61 height 26
click at [162, 259] on input "$30.90 /guest ($33.68 w/ GST) Full-day seminar Min 30 guests" at bounding box center [157, 259] width 10 height 10
radio input "true"
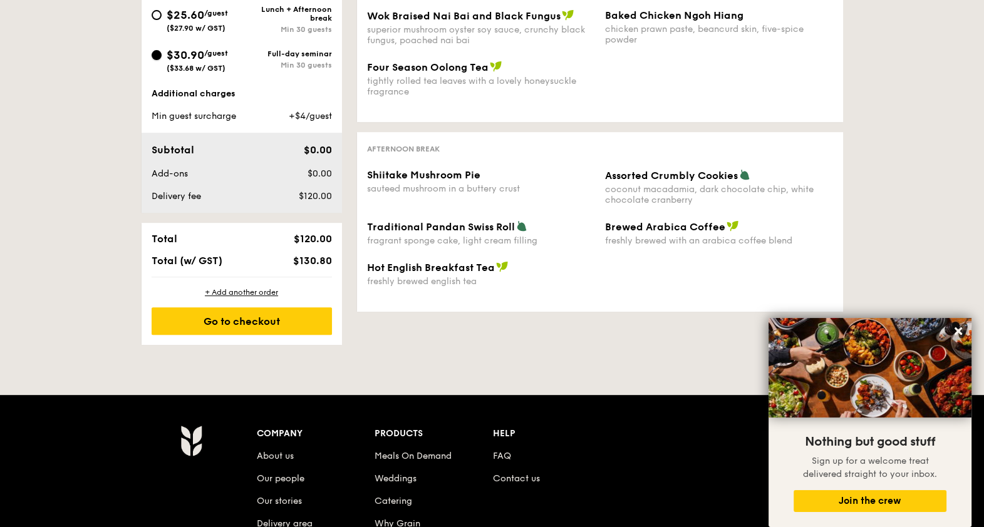
scroll to position [326, 0]
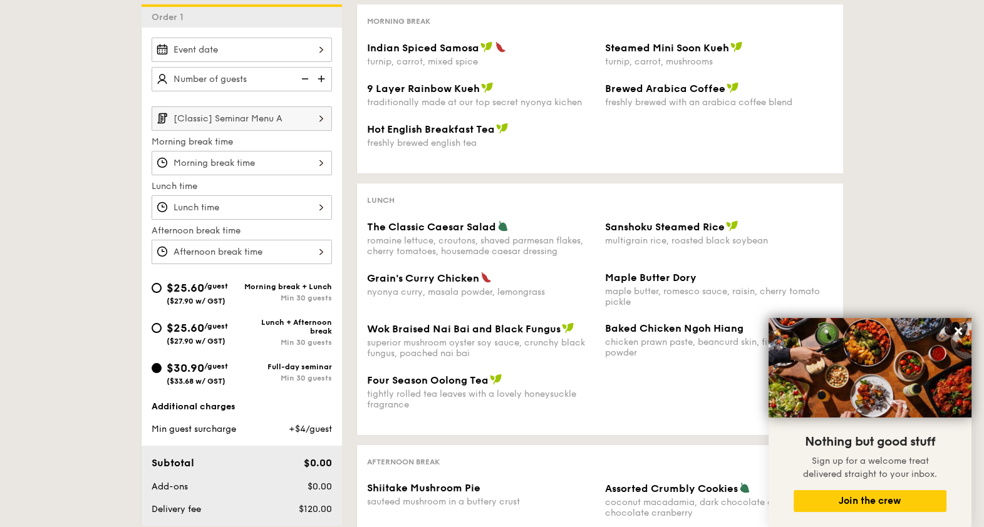
select select
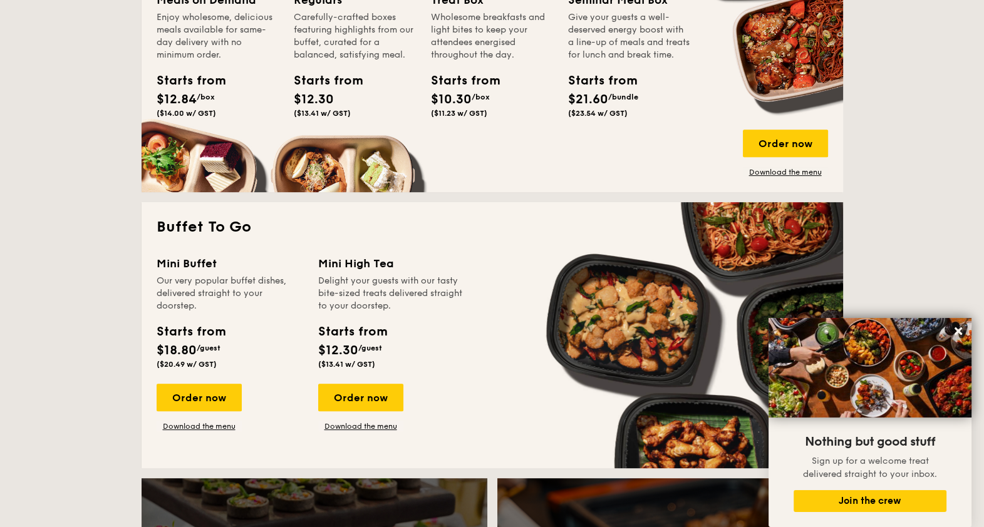
scroll to position [676, 0]
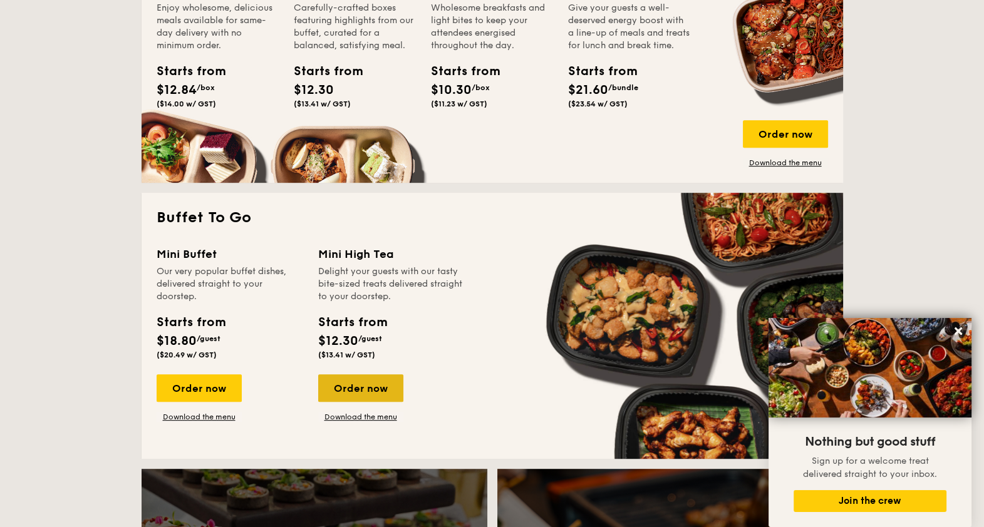
click at [376, 391] on div "Order now" at bounding box center [360, 388] width 85 height 28
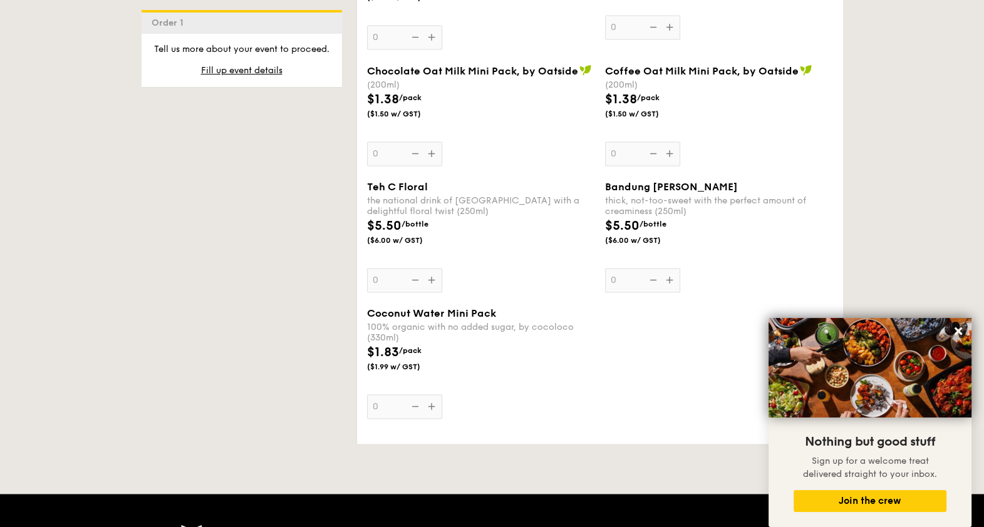
scroll to position [2347, 0]
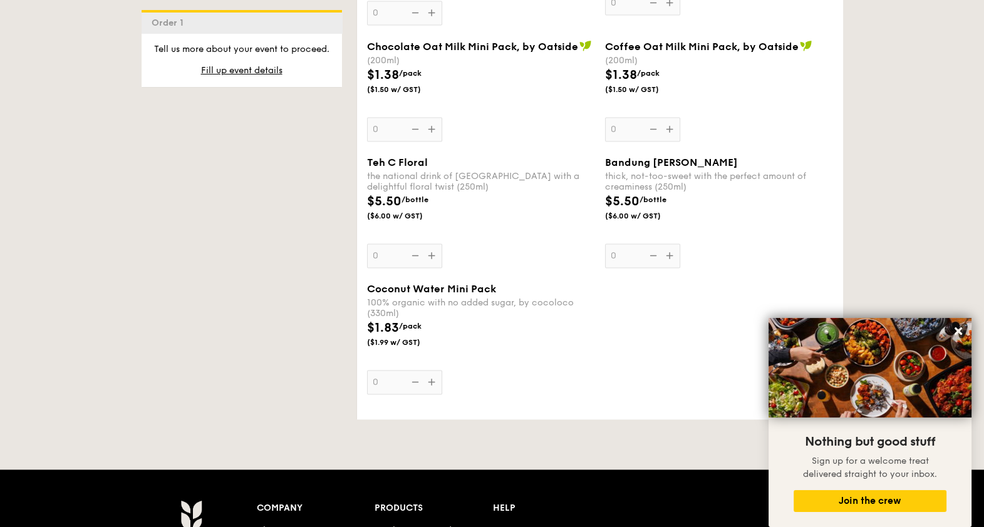
select select
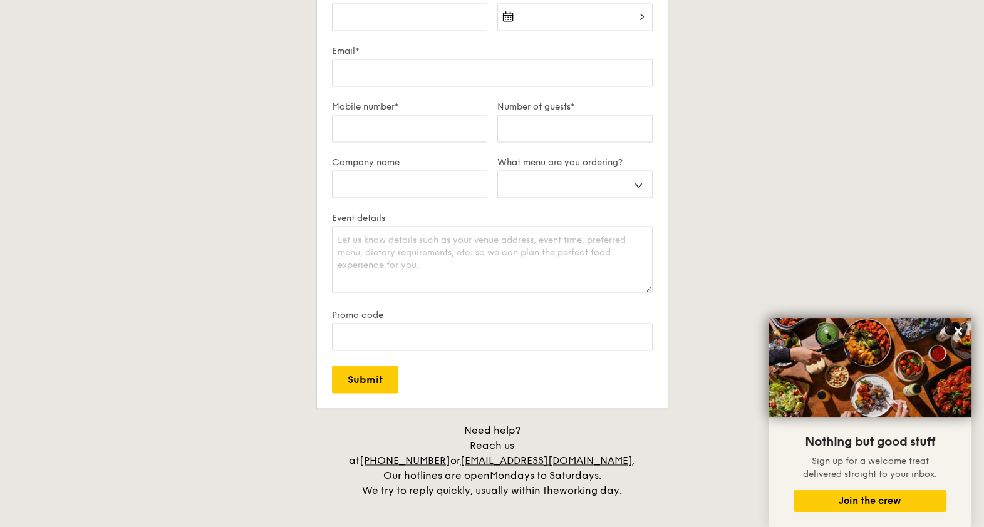
scroll to position [2637, 0]
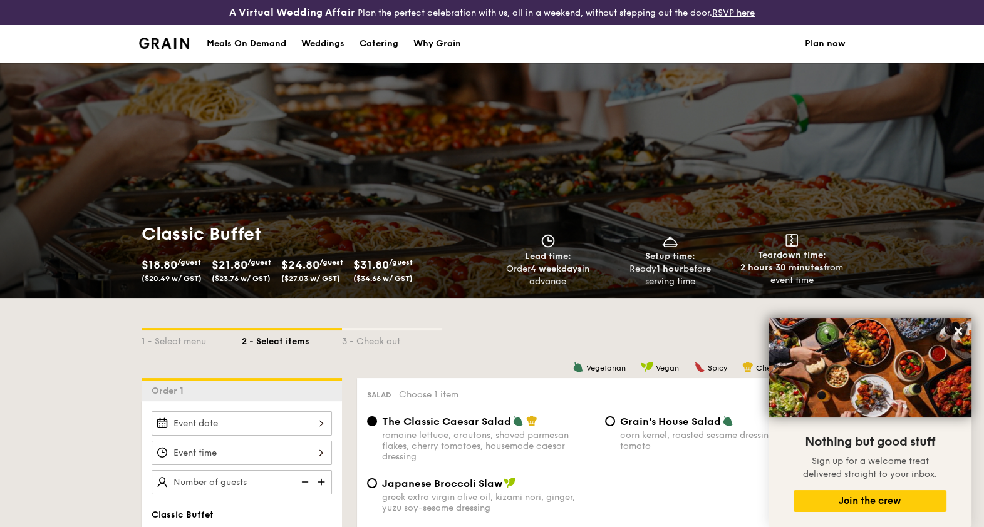
select select
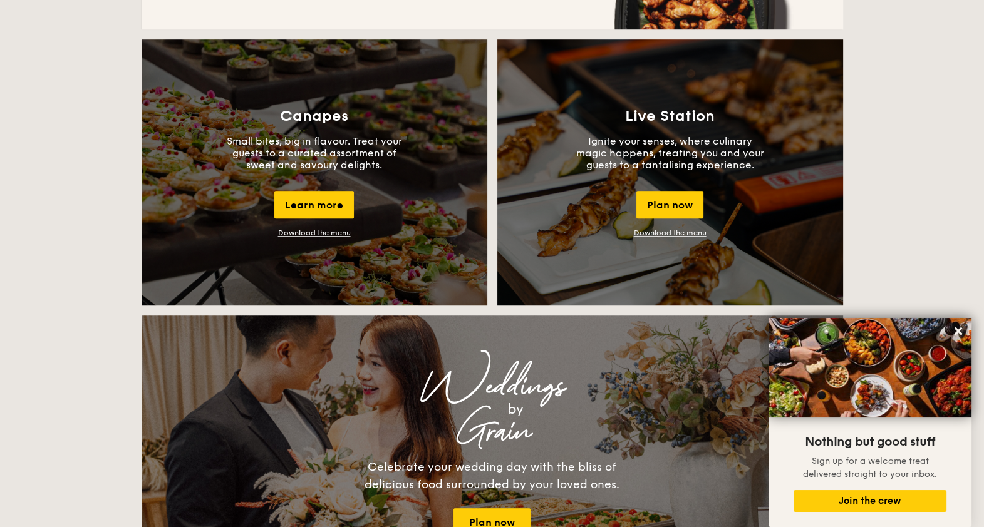
scroll to position [1120, 0]
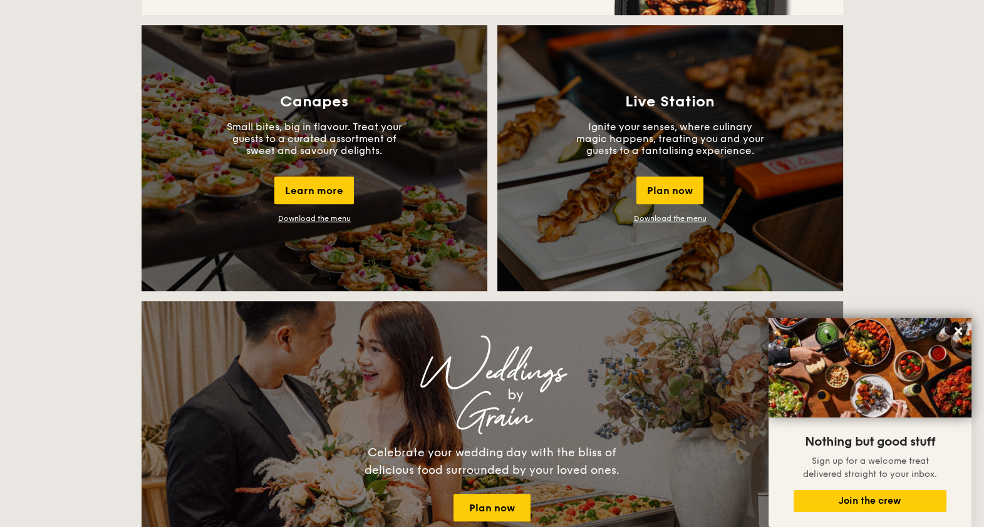
drag, startPoint x: 307, startPoint y: 185, endPoint x: 297, endPoint y: 225, distance: 41.3
click at [297, 225] on div "Canapes Small bites, big in flavour. Treat your guests to a curated assortment …" at bounding box center [315, 158] width 346 height 266
click at [307, 218] on link "Download the menu" at bounding box center [314, 218] width 73 height 9
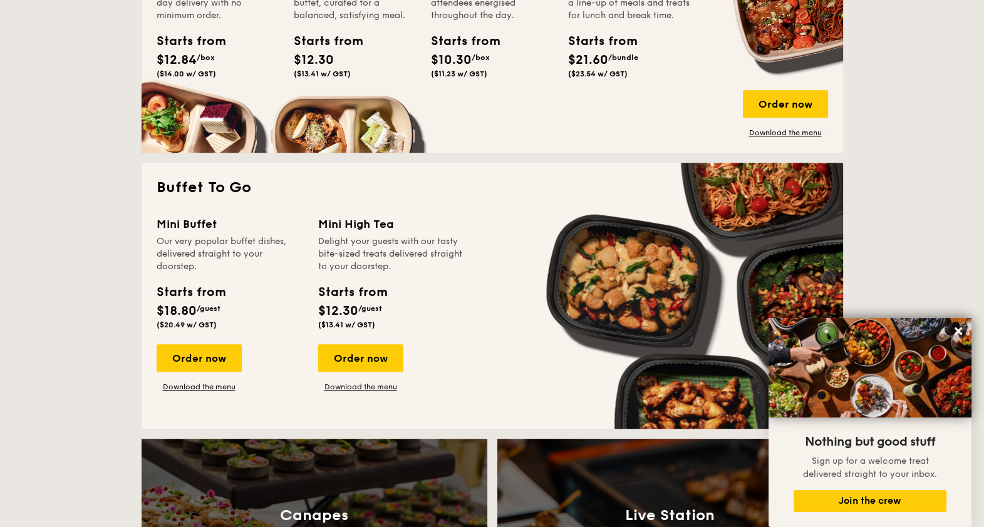
scroll to position [729, 0]
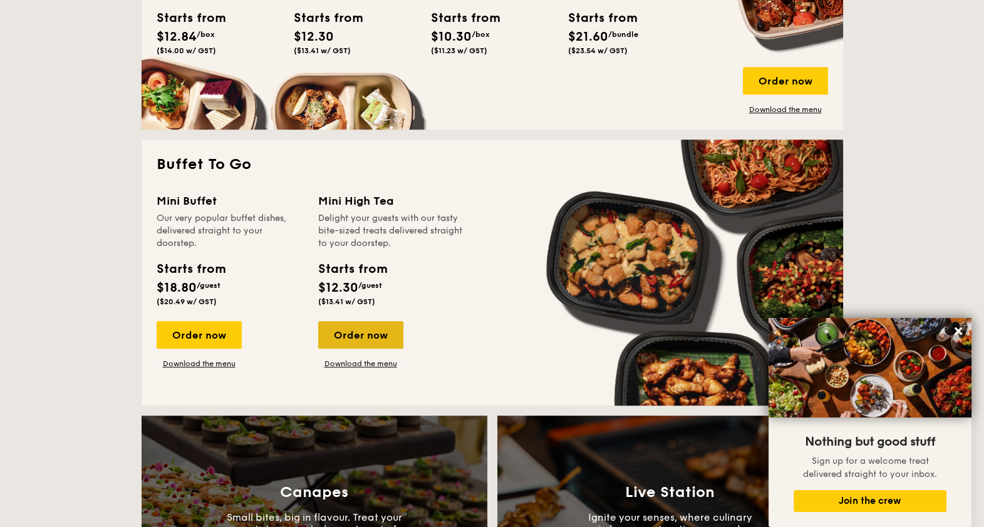
click at [375, 329] on div "Order now" at bounding box center [360, 335] width 85 height 28
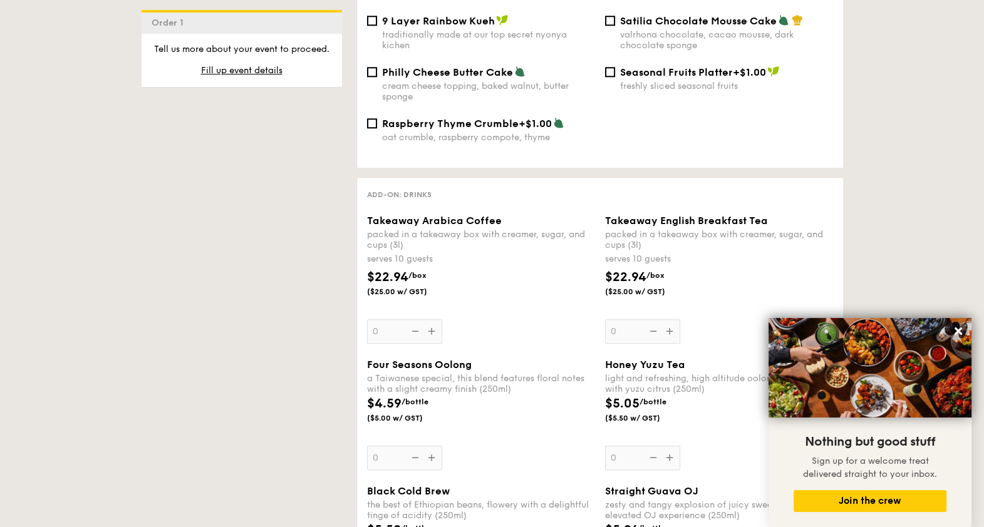
scroll to position [1565, 0]
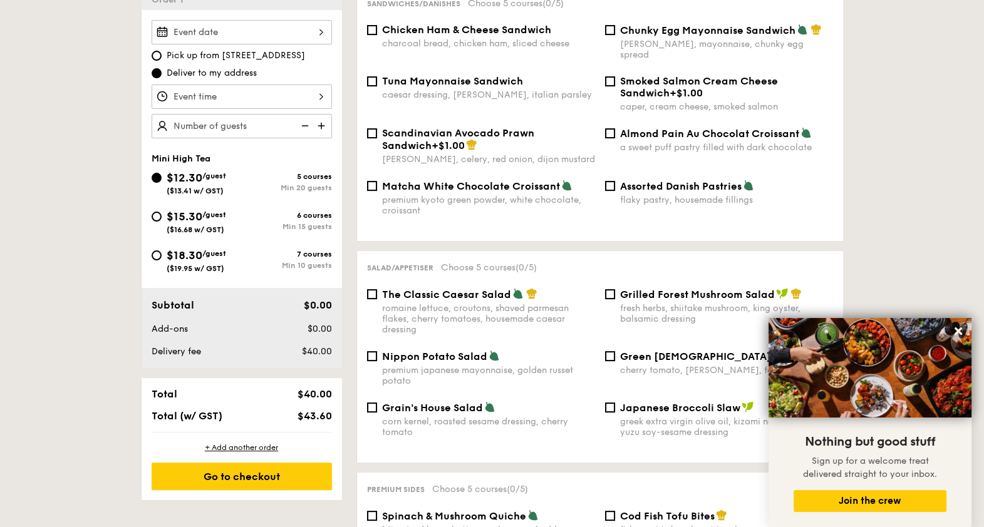
select select
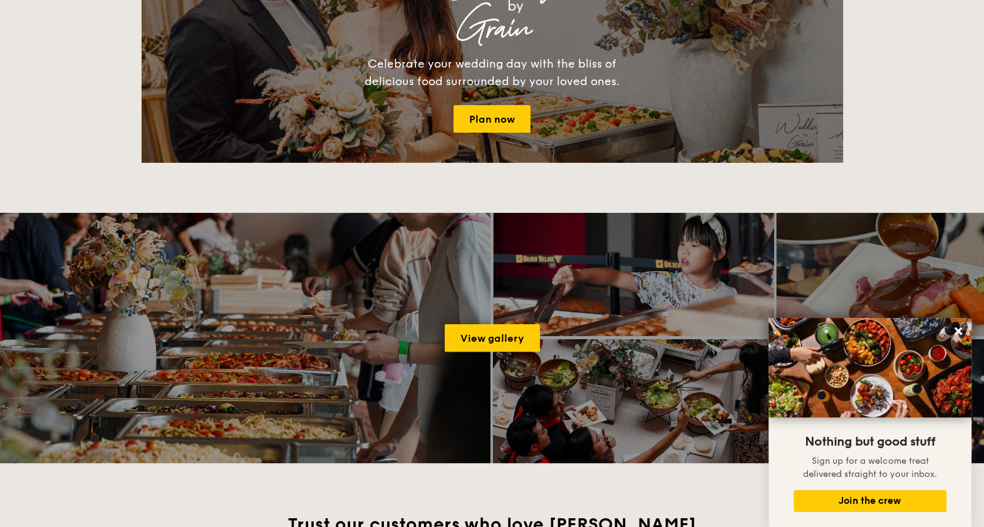
scroll to position [1847, 0]
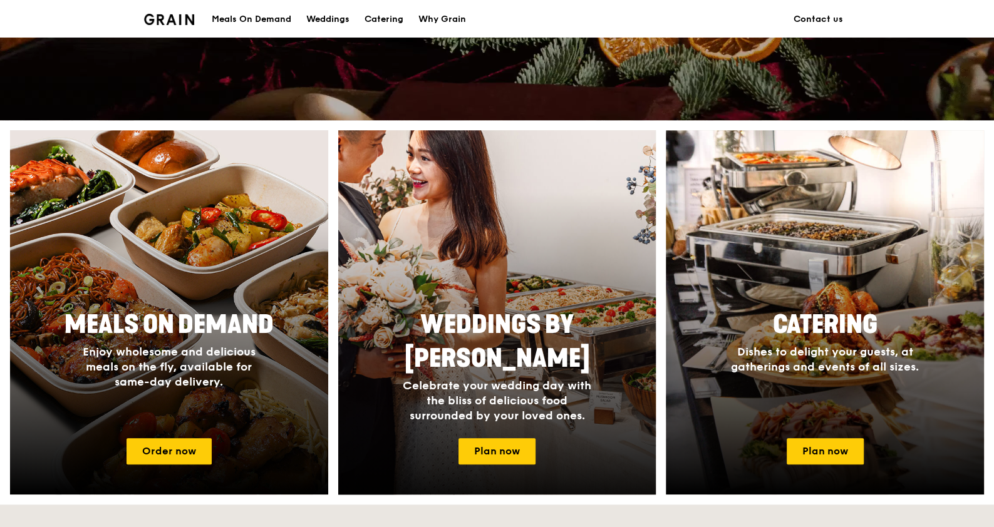
scroll to position [470, 0]
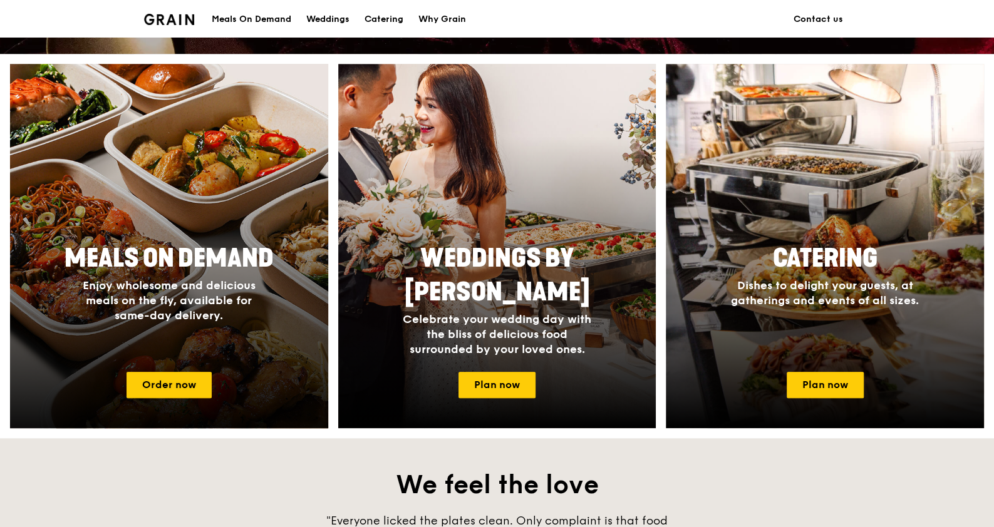
click at [175, 369] on div at bounding box center [168, 246] width 349 height 401
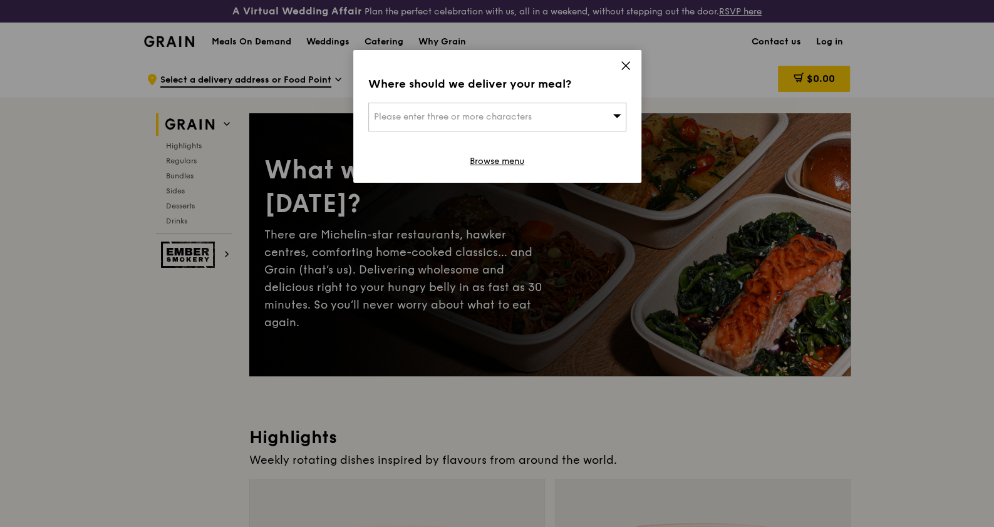
click at [543, 120] on div "Please enter three or more characters" at bounding box center [497, 117] width 258 height 29
click at [621, 63] on icon at bounding box center [625, 65] width 11 height 11
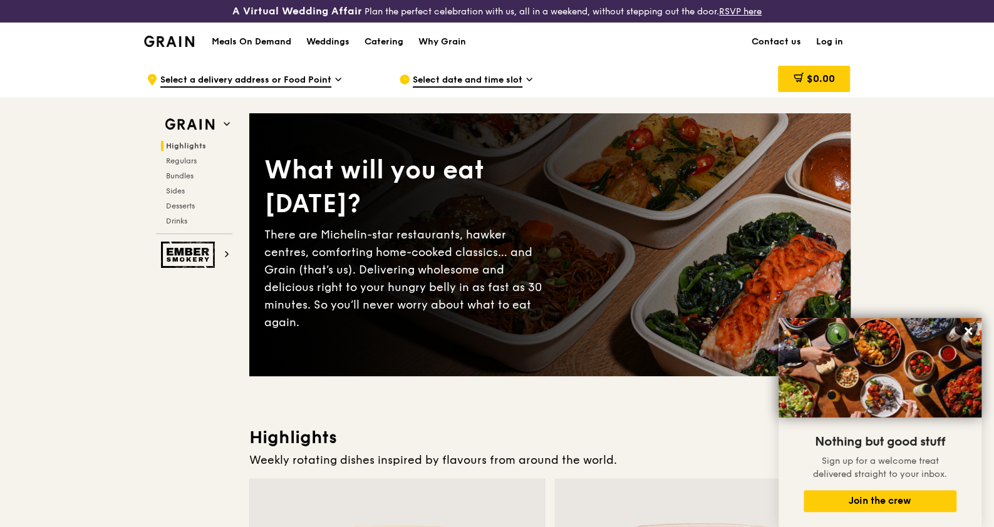
click at [188, 43] on img at bounding box center [169, 41] width 51 height 11
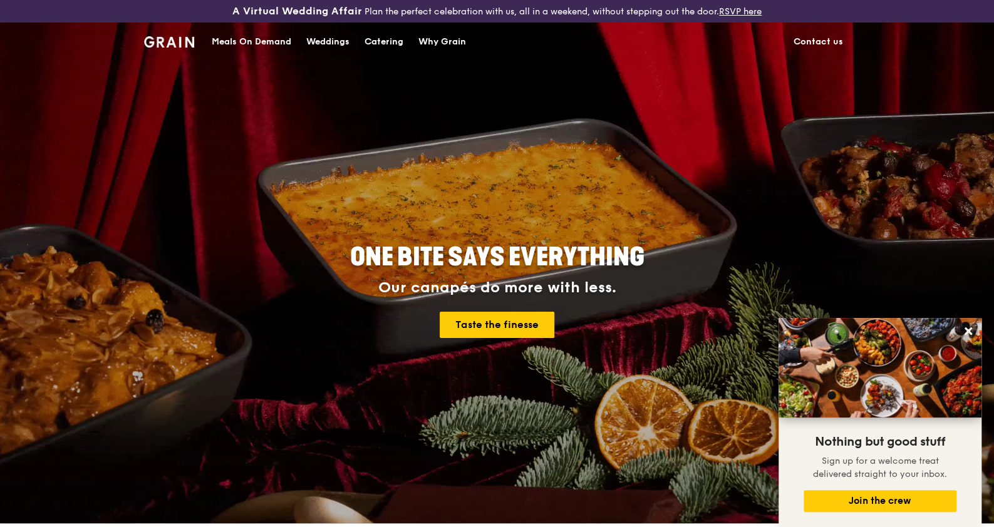
click at [366, 38] on div "Catering" at bounding box center [383, 42] width 39 height 38
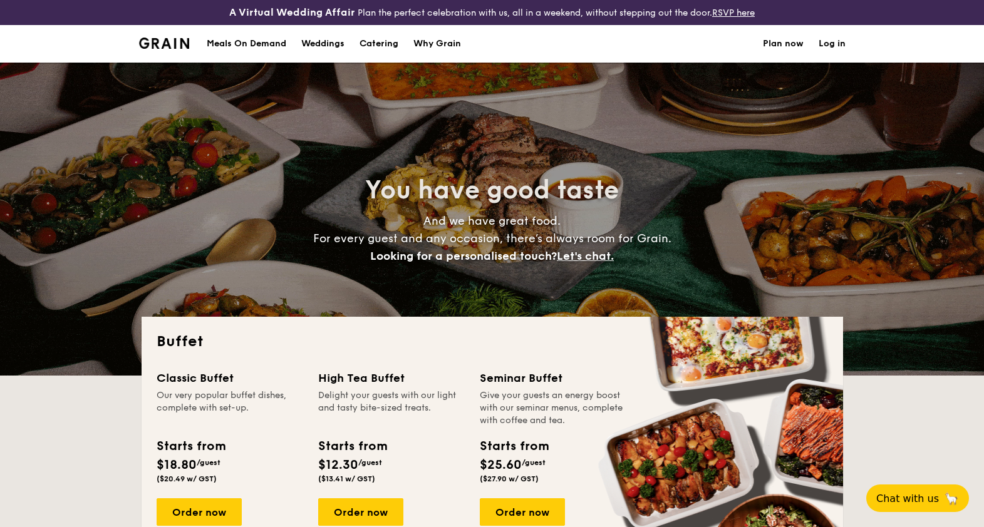
select select
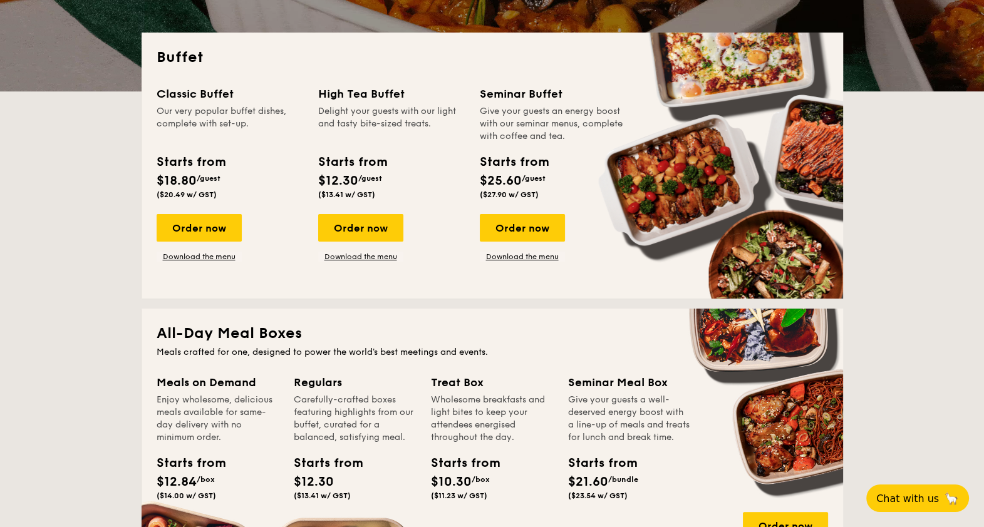
scroll to position [391, 0]
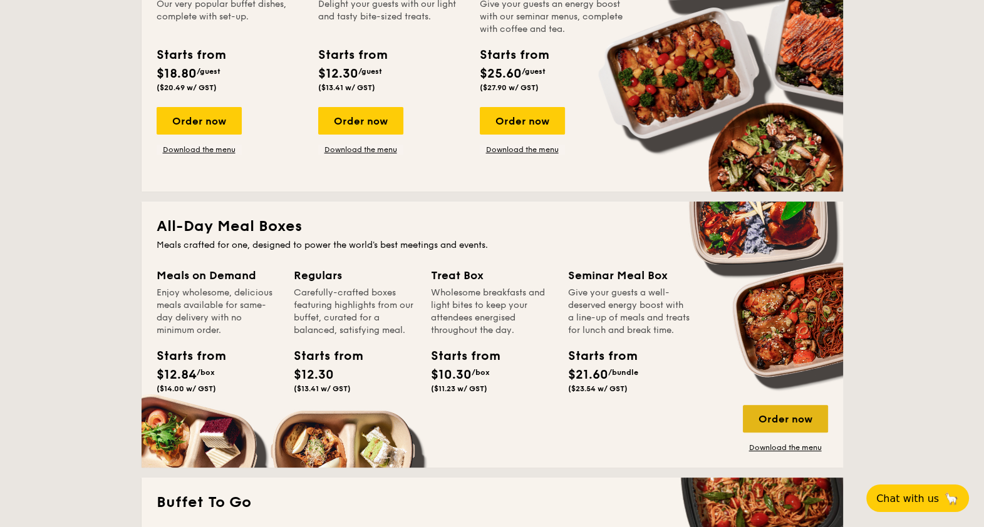
click at [792, 423] on div "Order now" at bounding box center [785, 419] width 85 height 28
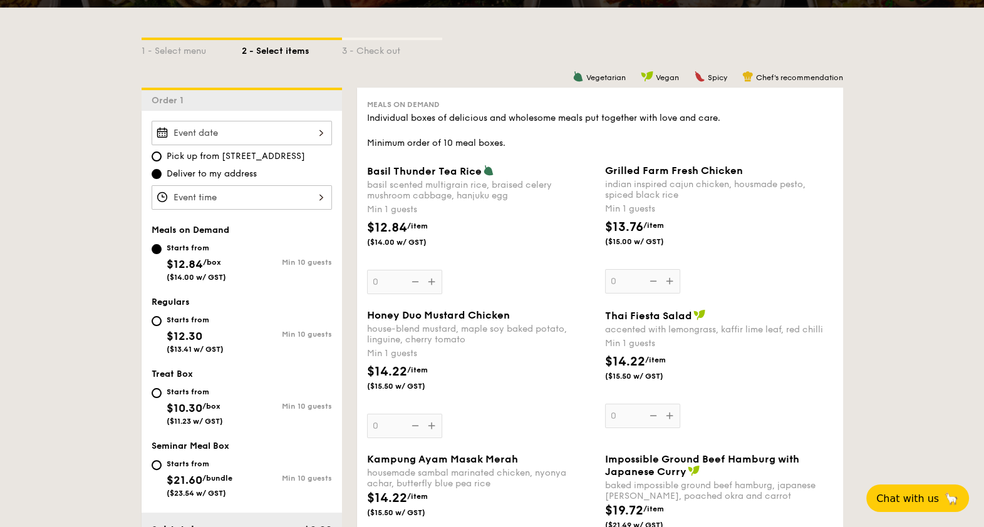
scroll to position [312, 0]
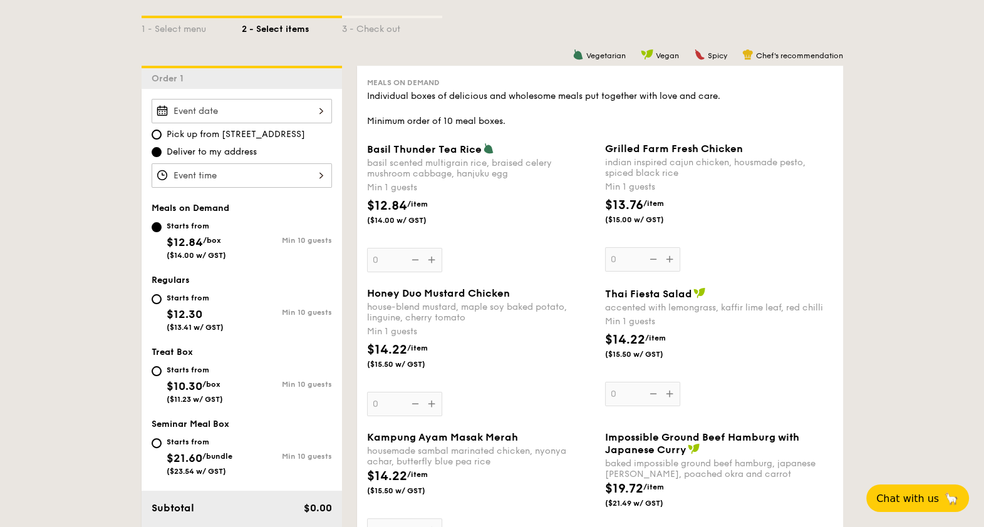
click at [201, 316] on span "$12.30" at bounding box center [185, 314] width 36 height 14
click at [162, 304] on input "Starts from $12.30 ($13.41 w/ GST) Min 10 guests" at bounding box center [157, 299] width 10 height 10
radio input "true"
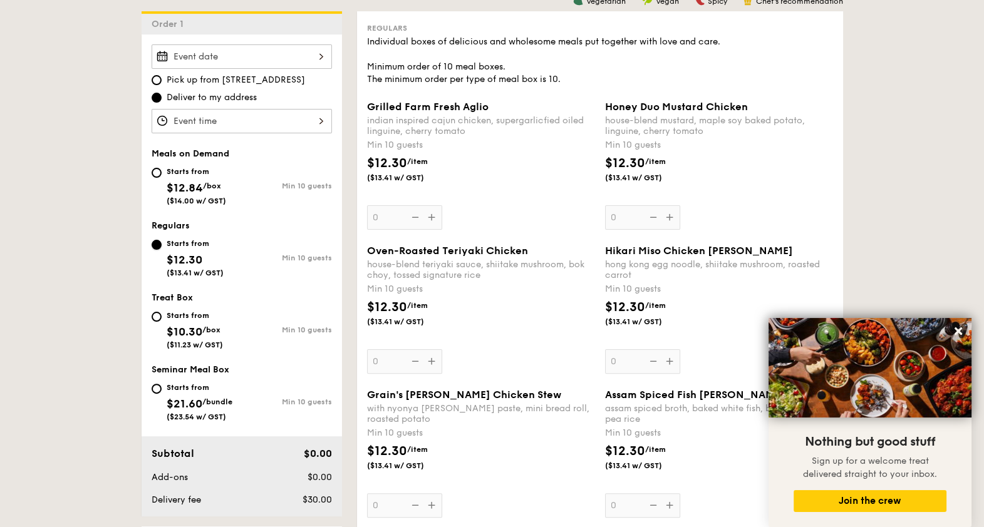
scroll to position [391, 0]
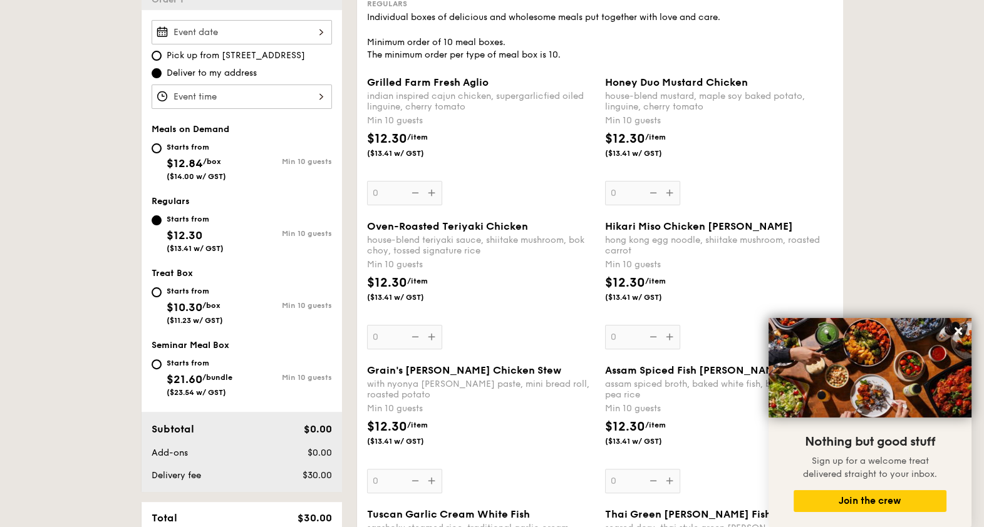
click at [208, 301] on span "/box" at bounding box center [211, 305] width 18 height 9
click at [162, 297] on input "Starts from $10.30 /box ($11.23 w/ GST) Min 10 guests" at bounding box center [157, 292] width 10 height 10
radio input "true"
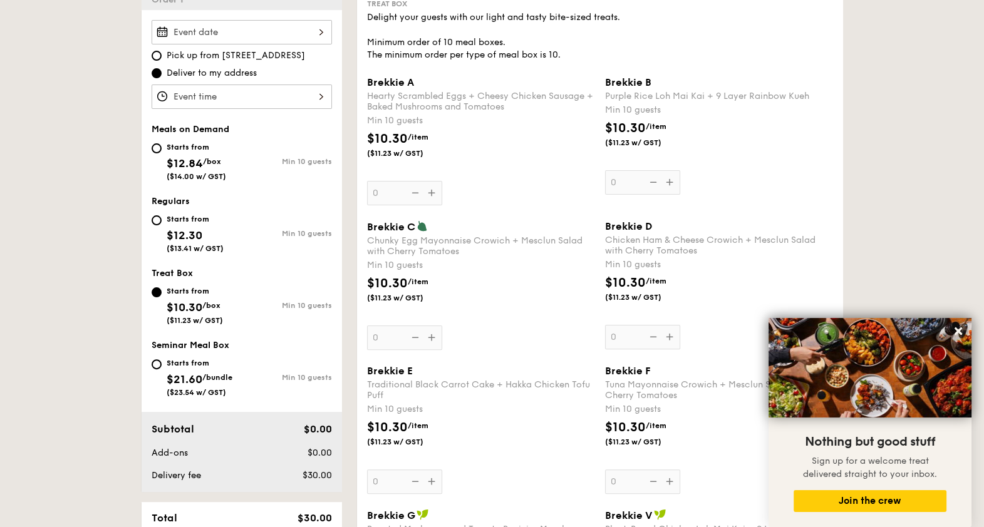
click at [178, 301] on span "$10.30" at bounding box center [185, 308] width 36 height 14
click at [162, 297] on input "Starts from $10.30 /box ($11.23 w/ GST) Min 10 guests" at bounding box center [157, 292] width 10 height 10
click at [156, 378] on div "Starts from $21.60 /bundle ($23.54 w/ GST)" at bounding box center [197, 376] width 90 height 41
click at [156, 369] on input "Starts from $21.60 /bundle ($23.54 w/ GST) Min 10 guests" at bounding box center [157, 364] width 10 height 10
radio input "true"
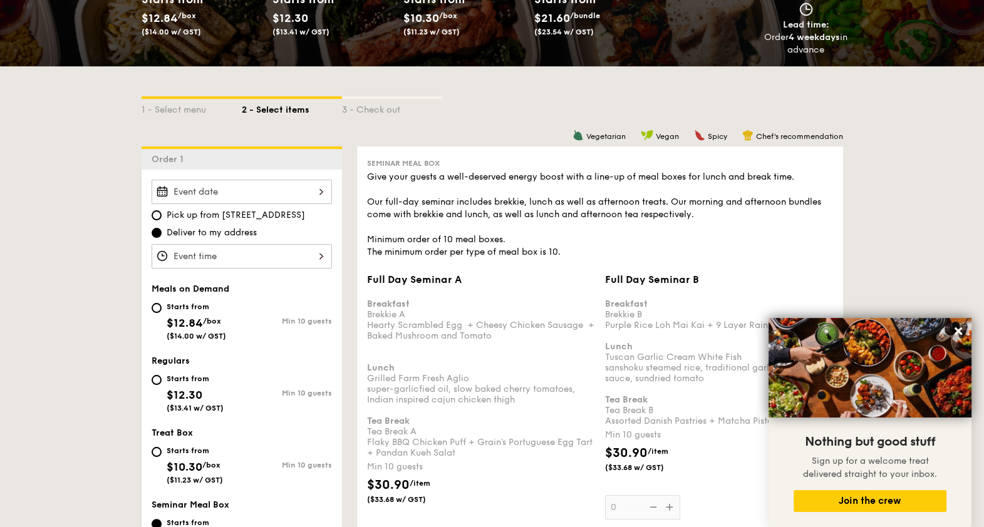
scroll to position [235, 0]
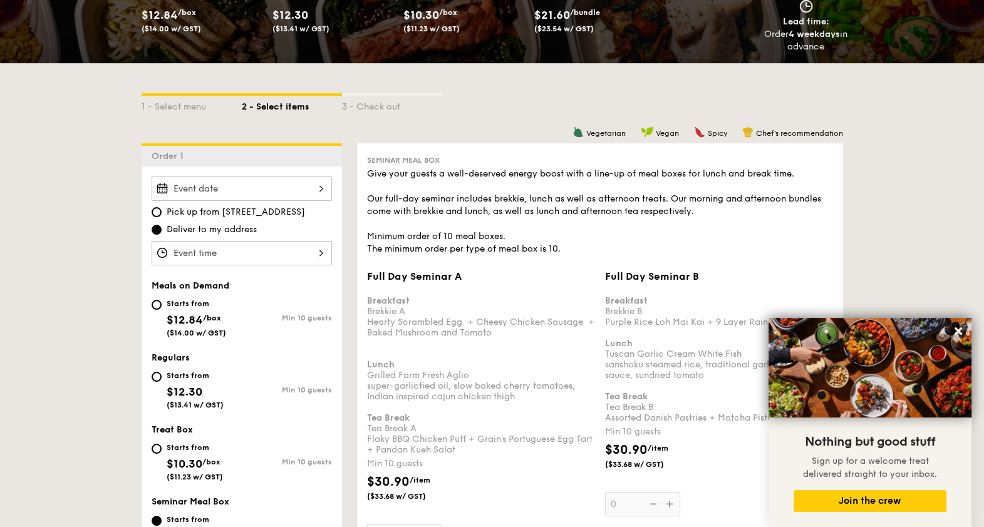
click at [211, 326] on div "Starts from $12.84 /box ($14.00 w/ GST)" at bounding box center [196, 316] width 59 height 41
click at [162, 310] on input "Starts from $12.84 /box ($14.00 w/ GST) Min 10 guests" at bounding box center [157, 305] width 10 height 10
radio input "true"
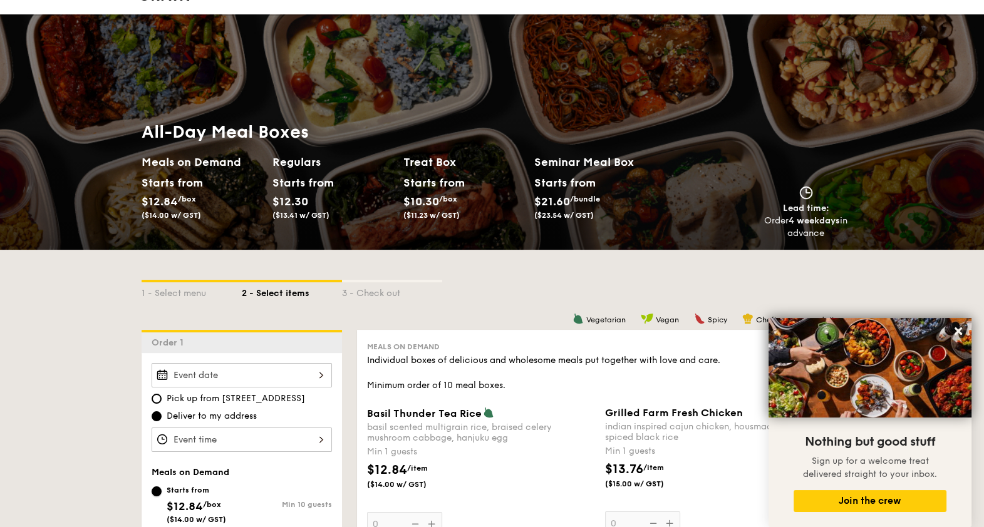
scroll to position [0, 0]
